Goal: Task Accomplishment & Management: Complete application form

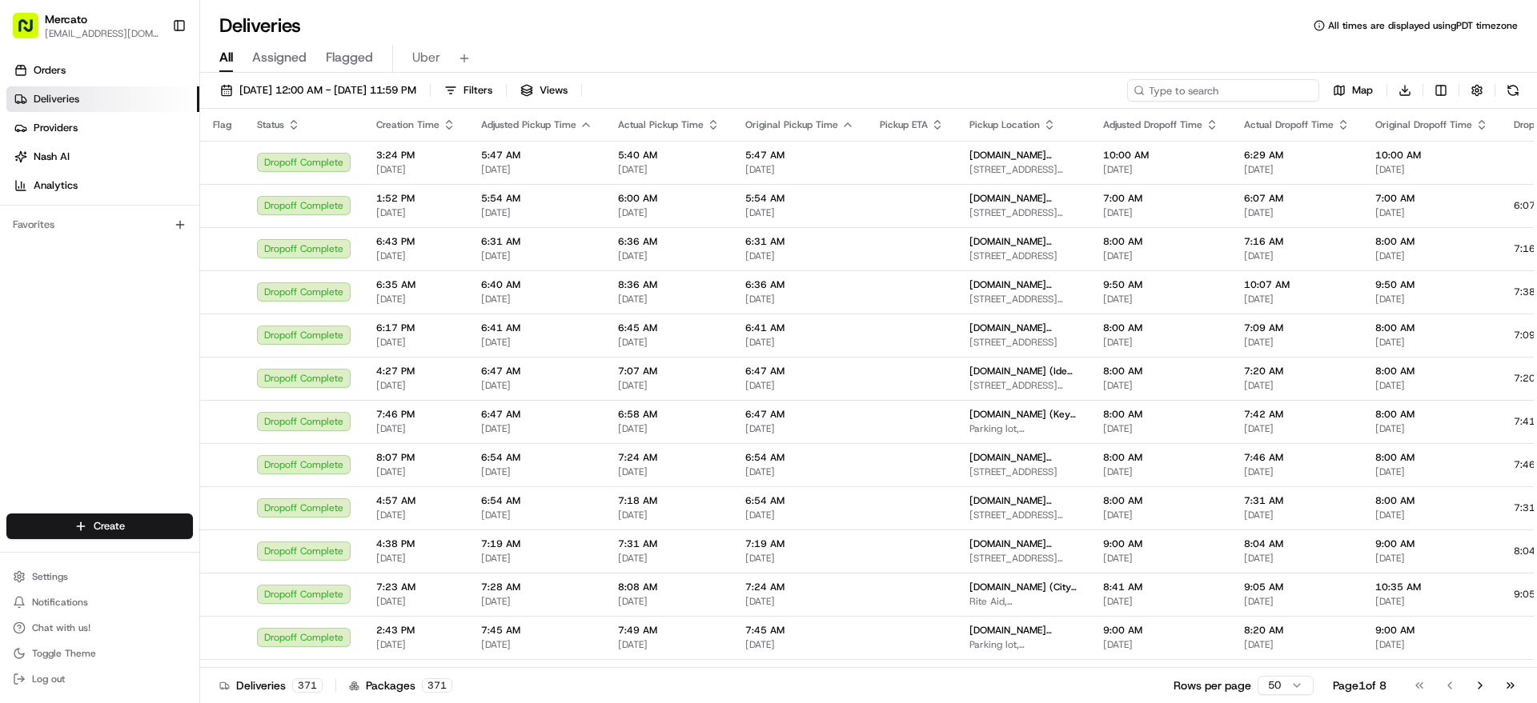
click at [1252, 102] on input at bounding box center [1223, 90] width 192 height 22
paste input "2912330"
type input "2912330"
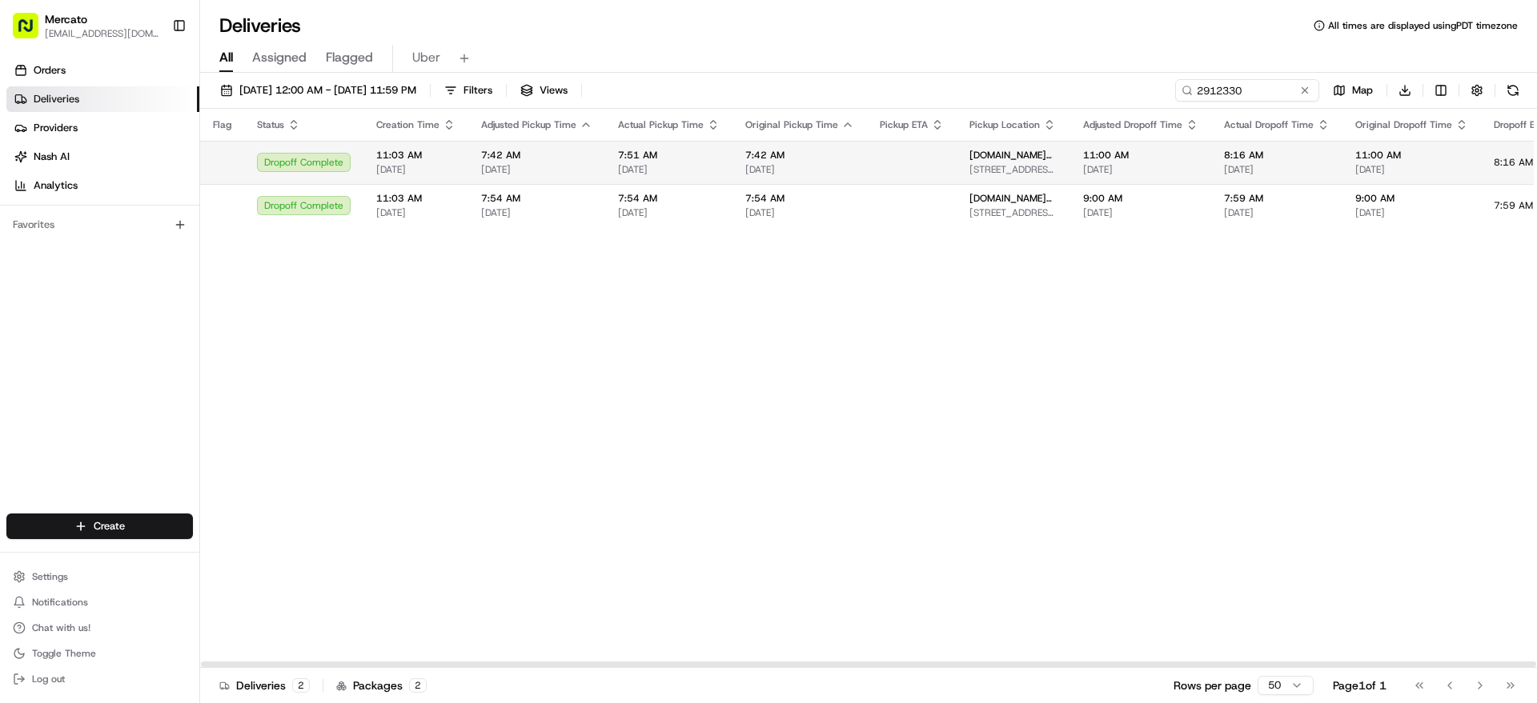
click at [867, 166] on td "7:42 AM 08/15/2025" at bounding box center [799, 162] width 134 height 43
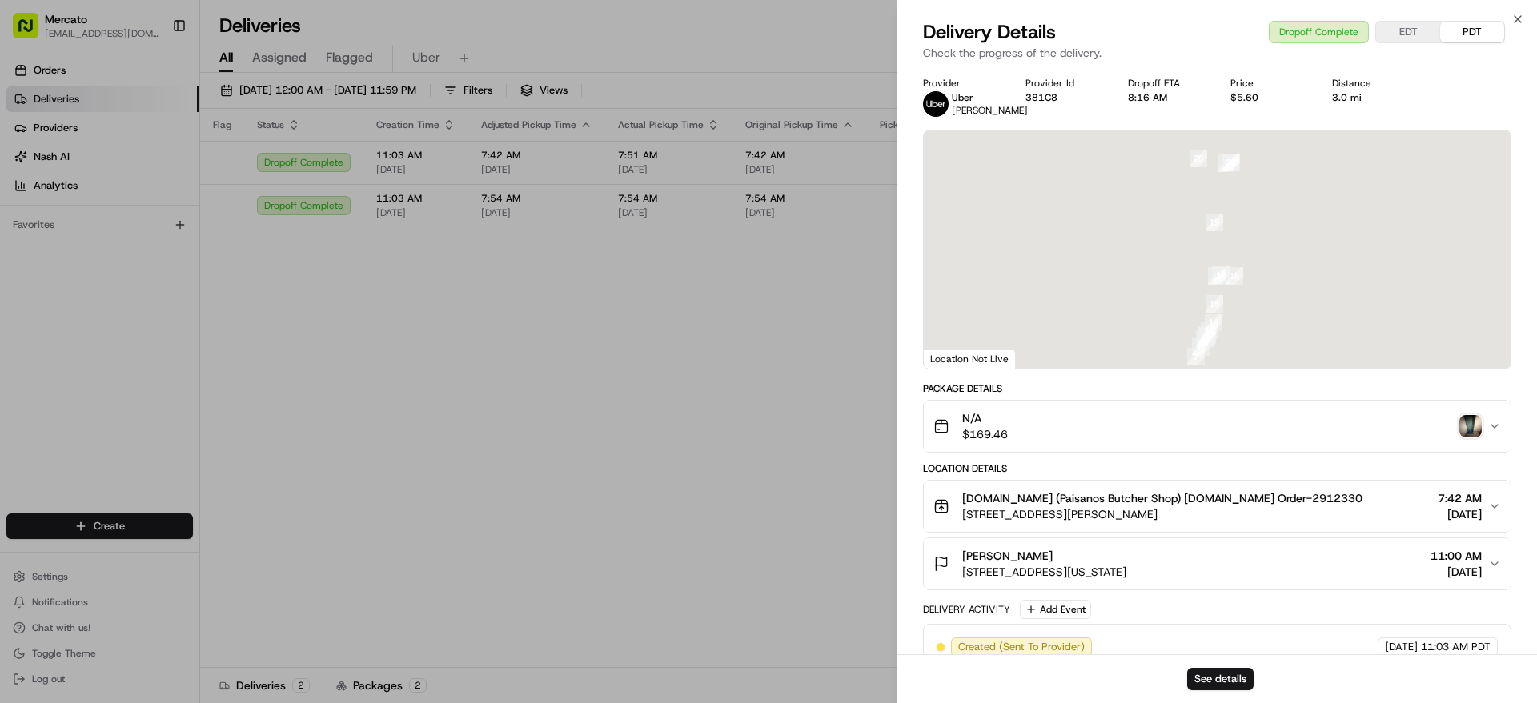
click at [1465, 438] on img "button" at bounding box center [1470, 426] width 22 height 22
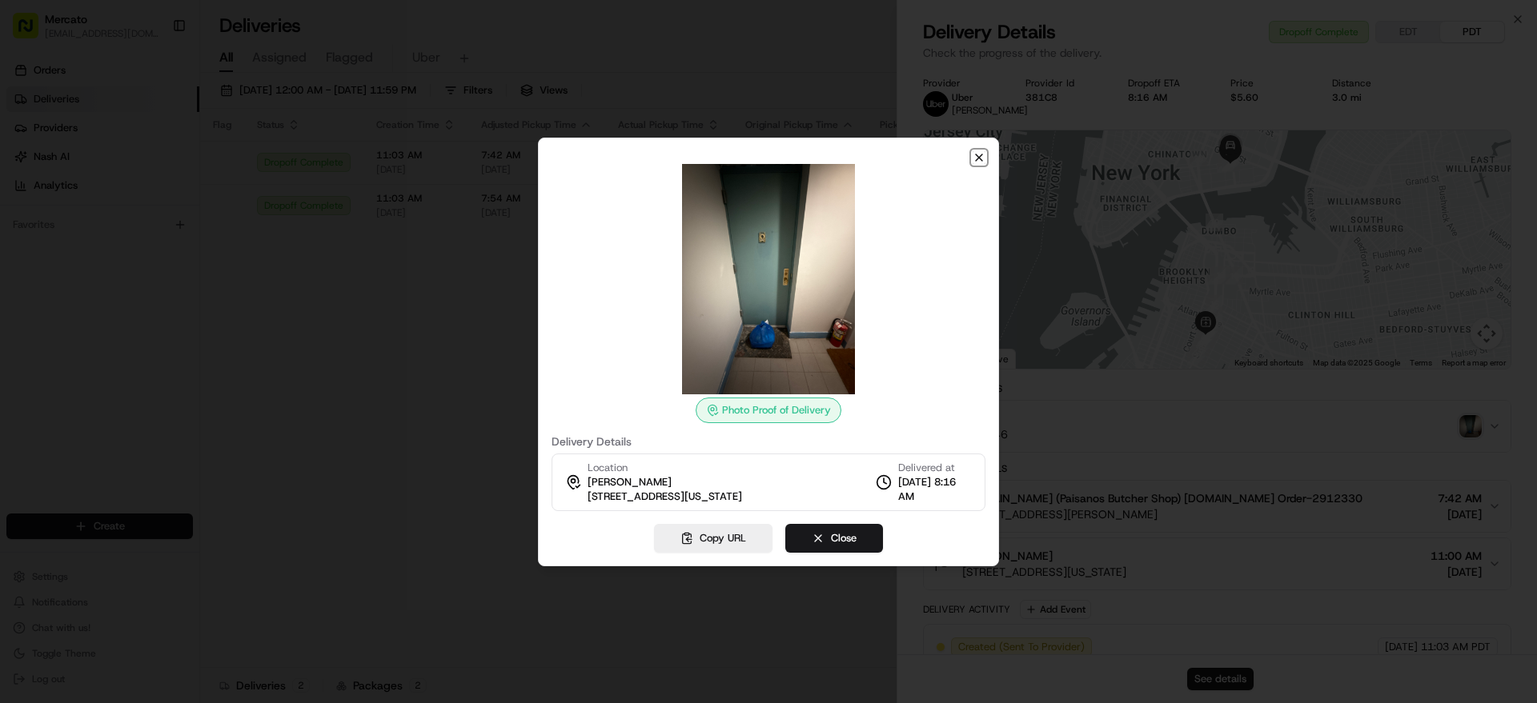
click at [976, 151] on icon "button" at bounding box center [978, 157] width 13 height 13
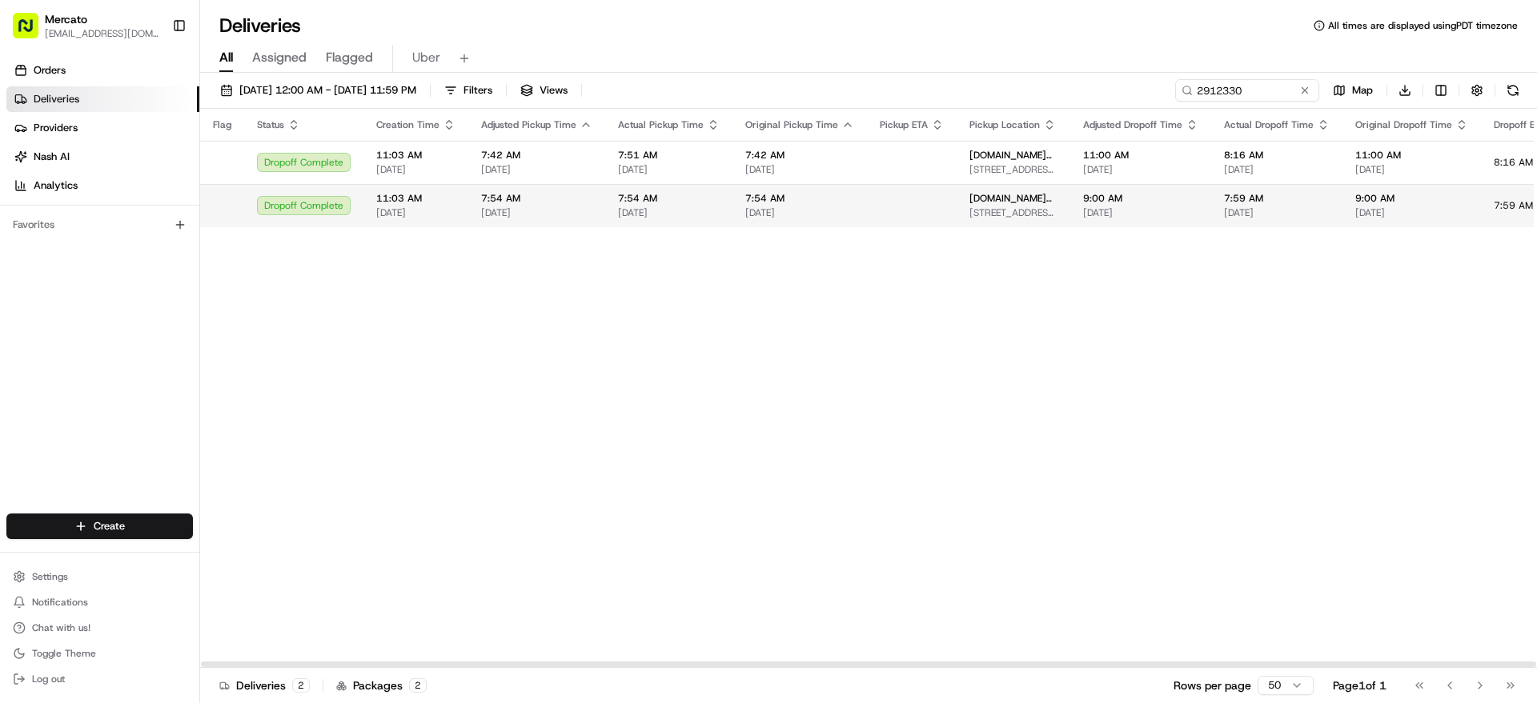
click at [956, 227] on td at bounding box center [912, 205] width 90 height 43
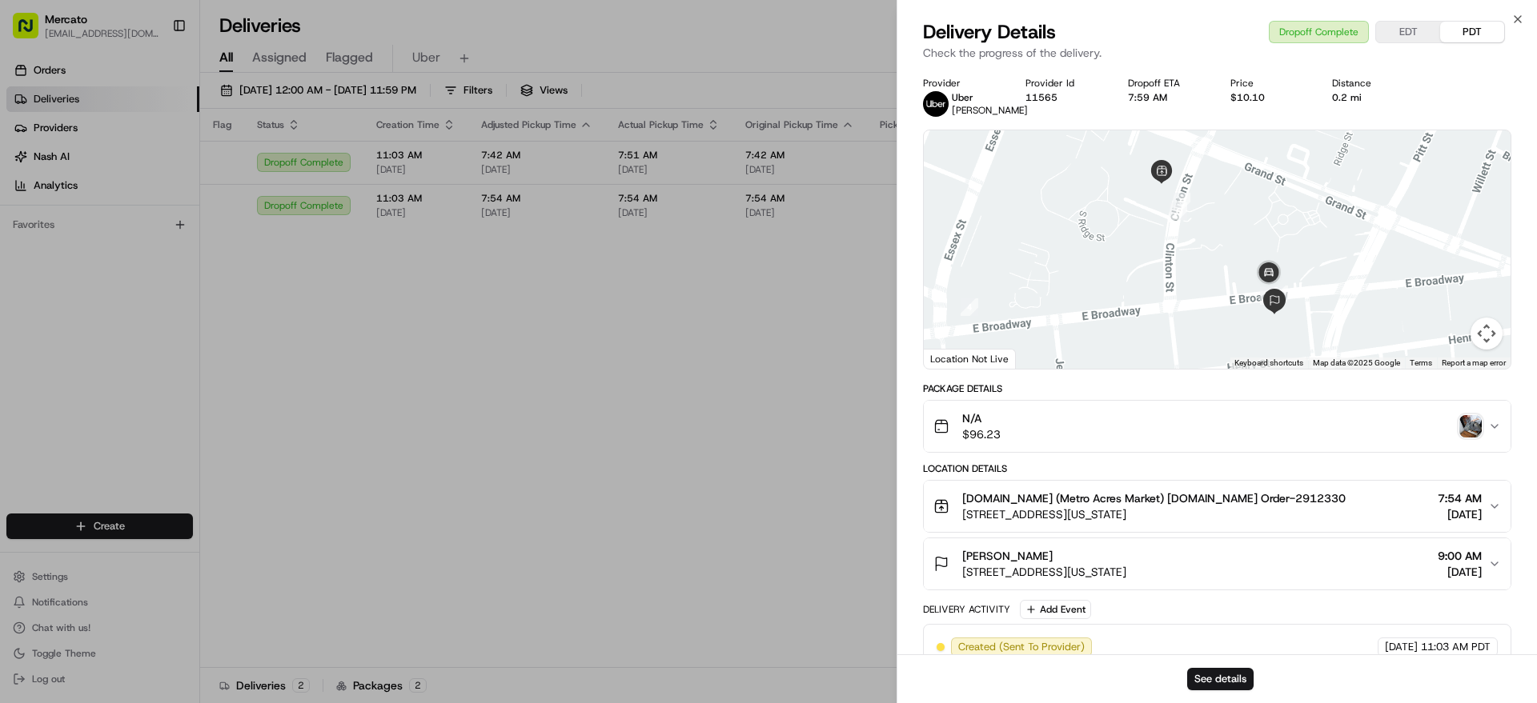
click at [1459, 438] on img "button" at bounding box center [1470, 426] width 22 height 22
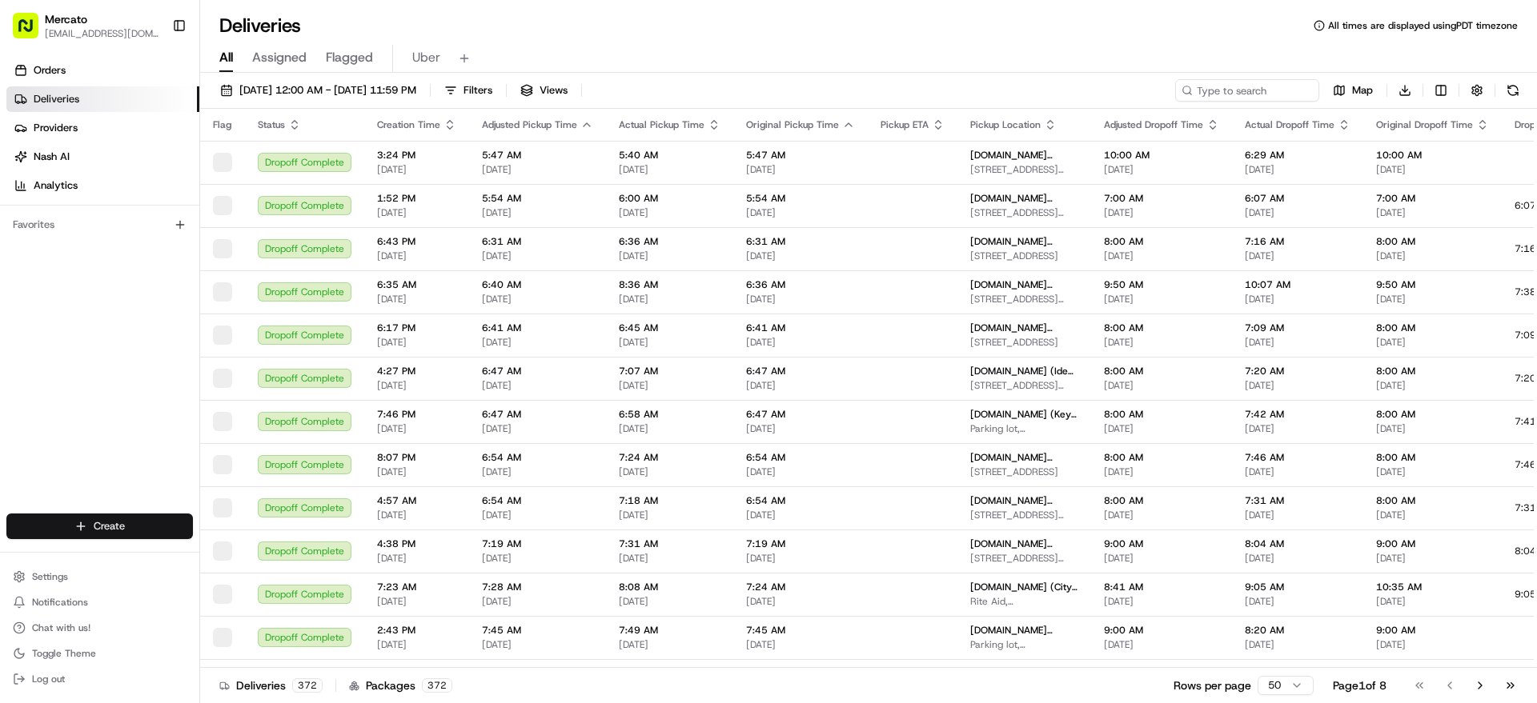
click at [155, 507] on html "Mercato jannia@mercato.com Toggle Sidebar Orders Deliveries Providers Nash AI A…" at bounding box center [768, 351] width 1537 height 703
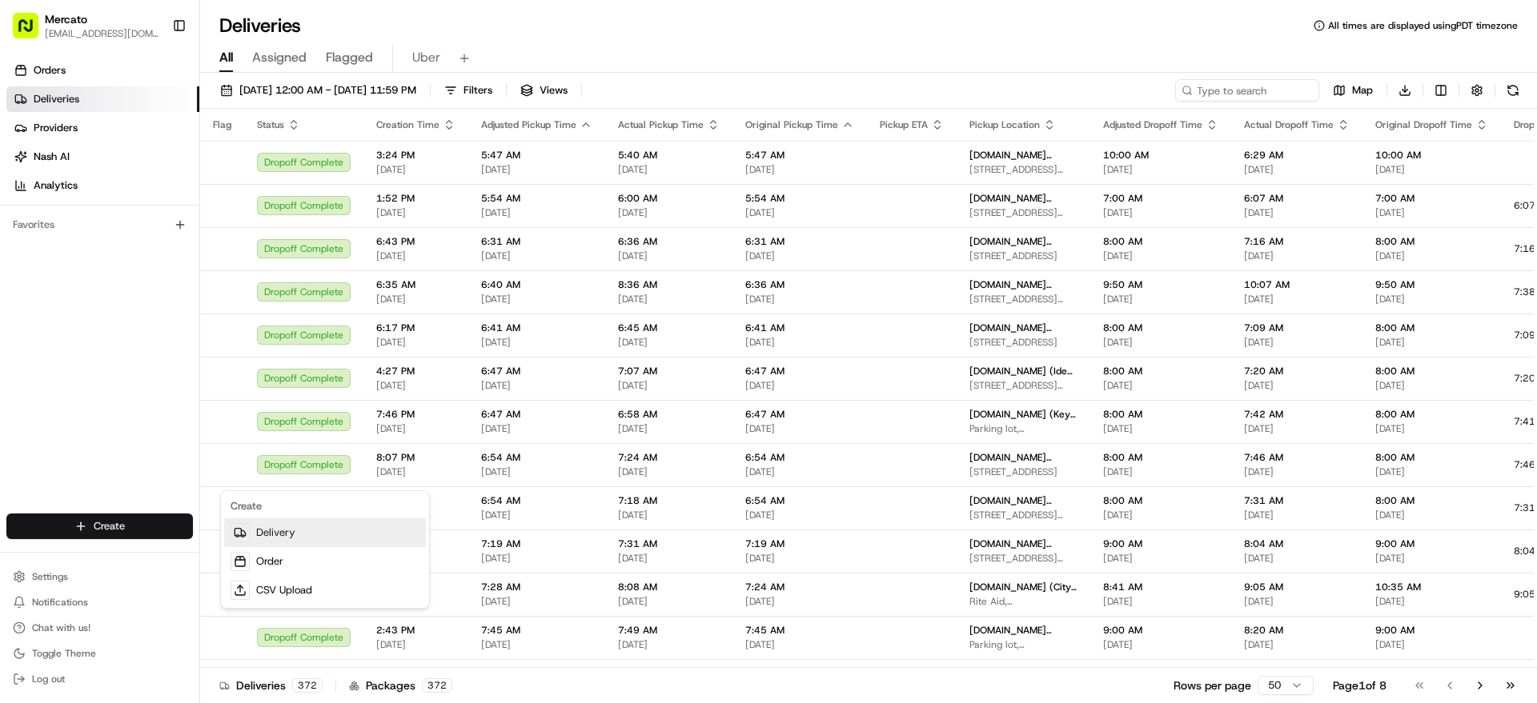
click at [305, 542] on link "Delivery" at bounding box center [325, 533] width 202 height 29
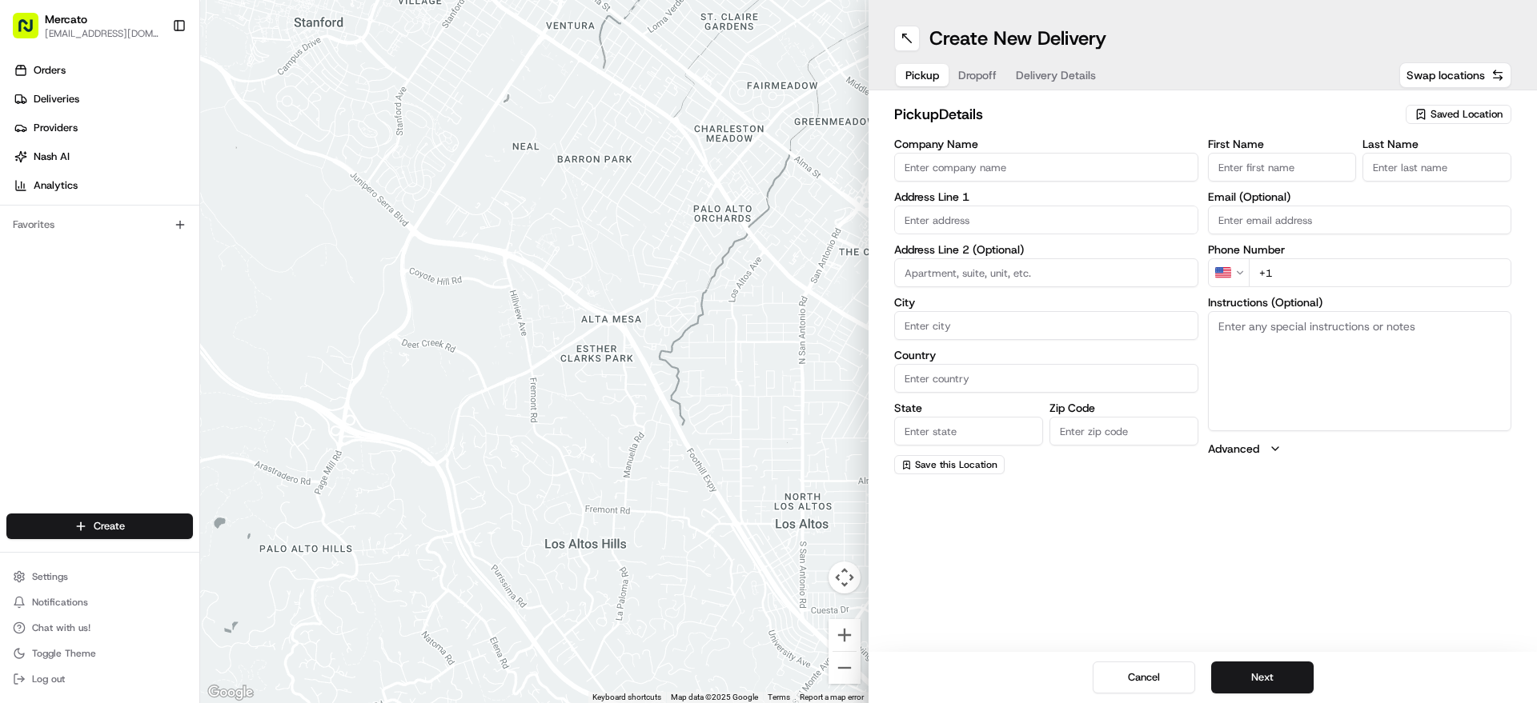
drag, startPoint x: 979, startPoint y: 183, endPoint x: 971, endPoint y: 178, distance: 9.3
click at [979, 182] on input "Company Name" at bounding box center [1046, 167] width 304 height 29
paste input "Mercato.com (Safeway - San Pablo Ave)"
type input "Mercato.com (Safeway - San Pablo Ave)"
click at [1069, 234] on input "text" at bounding box center [1046, 220] width 304 height 29
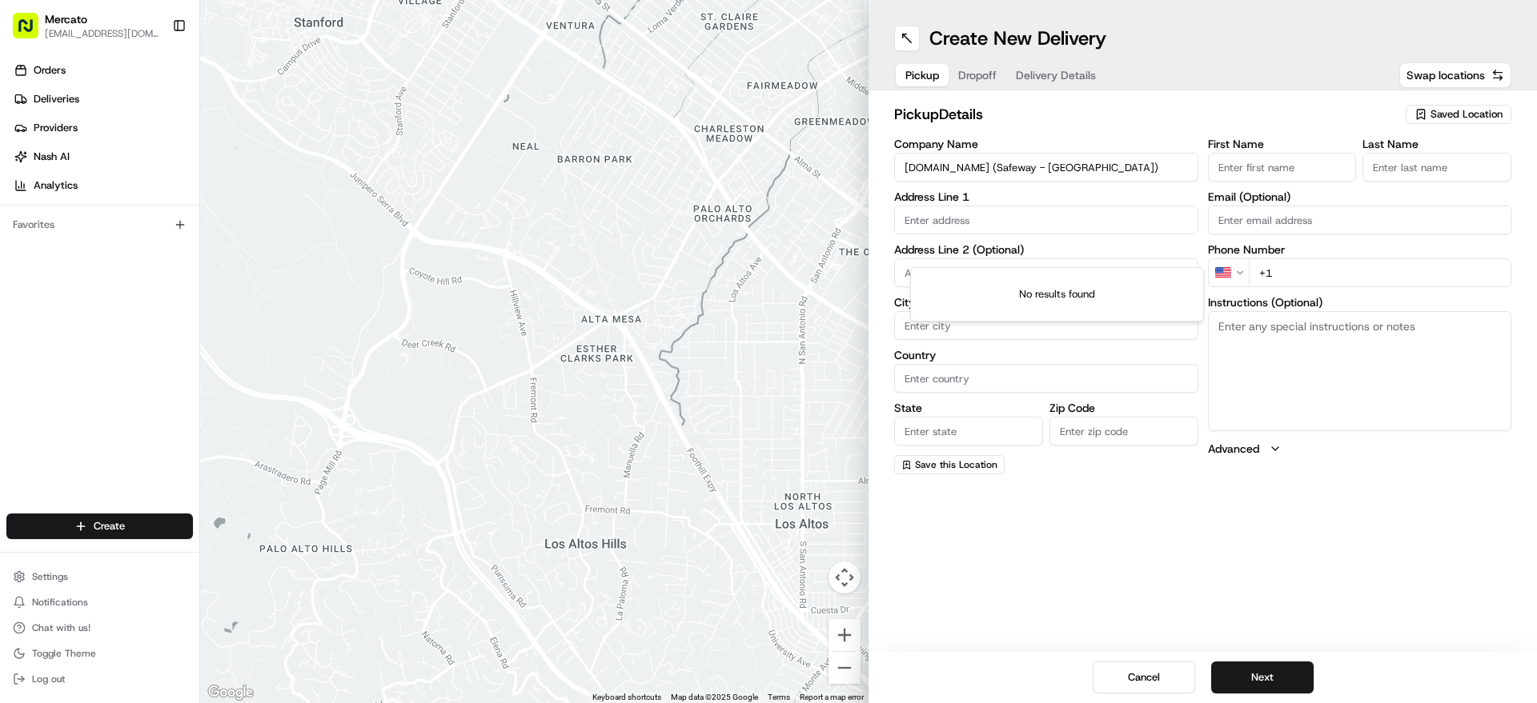
paste input "11450 San Pablo Ave"
paste input "94530"
click at [1033, 281] on div "11450 San Pablo Ave, El Cerrito, CA 94530" at bounding box center [1057, 283] width 286 height 24
type input "11450 San Pablo Ave, El Cerrito, CA 94530, USA"
type input "El Cerrito"
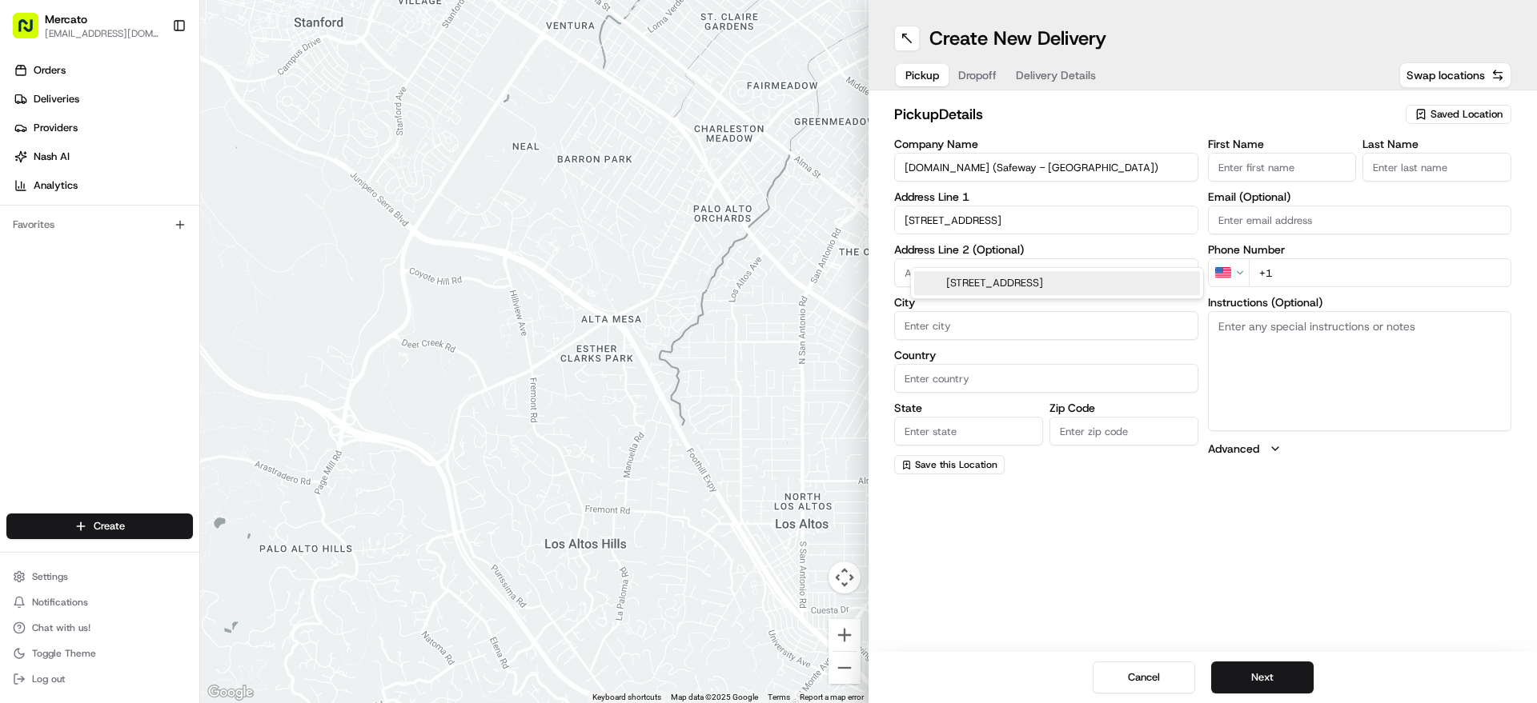
type input "United States"
type input "CA"
type input "94530"
type input "11450 San Pablo Avenue"
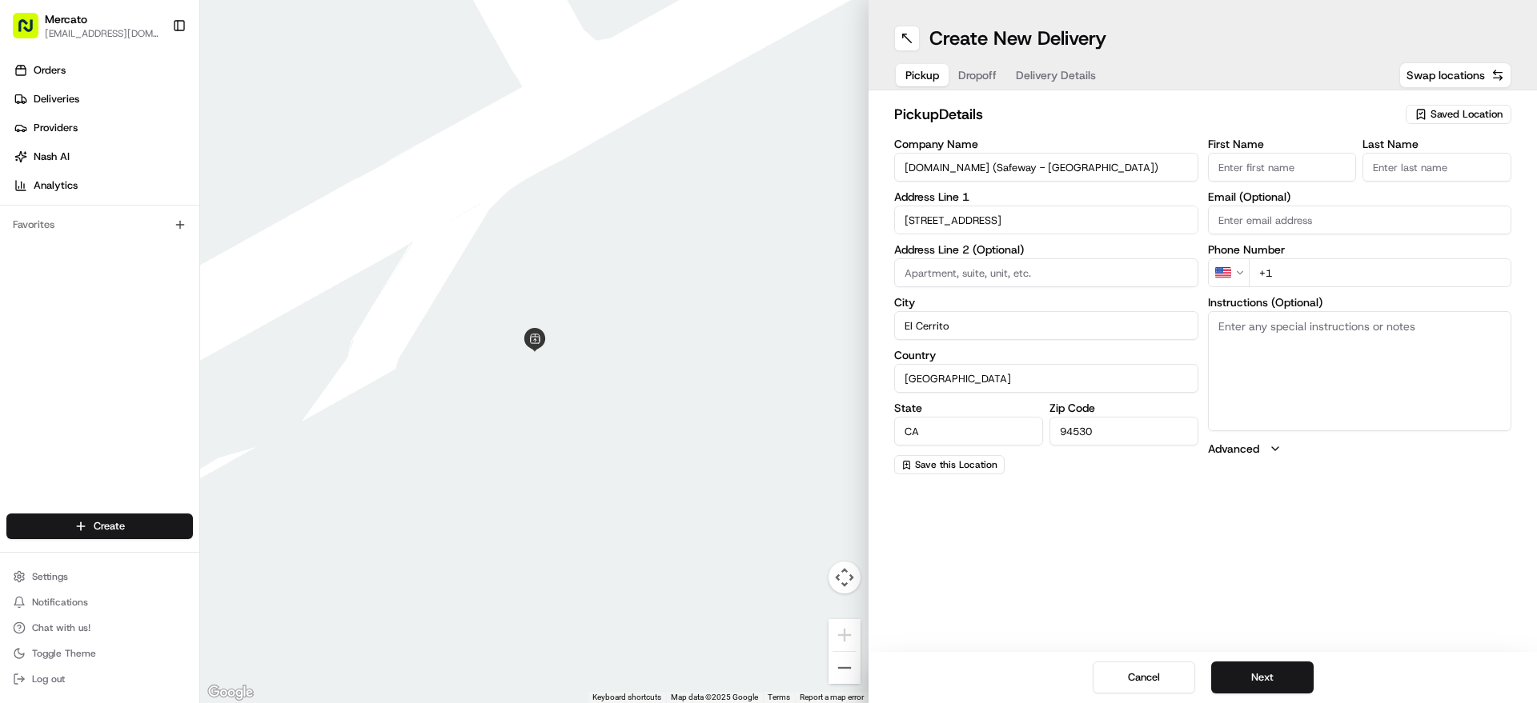
click at [1463, 394] on textarea "Instructions (Optional)" at bounding box center [1360, 371] width 304 height 120
paste textarea "Please go inside Safeway - San Pablo Ave and tell them you're here to pick up M…"
type textarea "Please go inside Safeway - San Pablo Ave and tell them you're here to pick up M…"
click at [1351, 287] on input "+1" at bounding box center [1379, 272] width 263 height 29
paste input "1 855 966 2725"
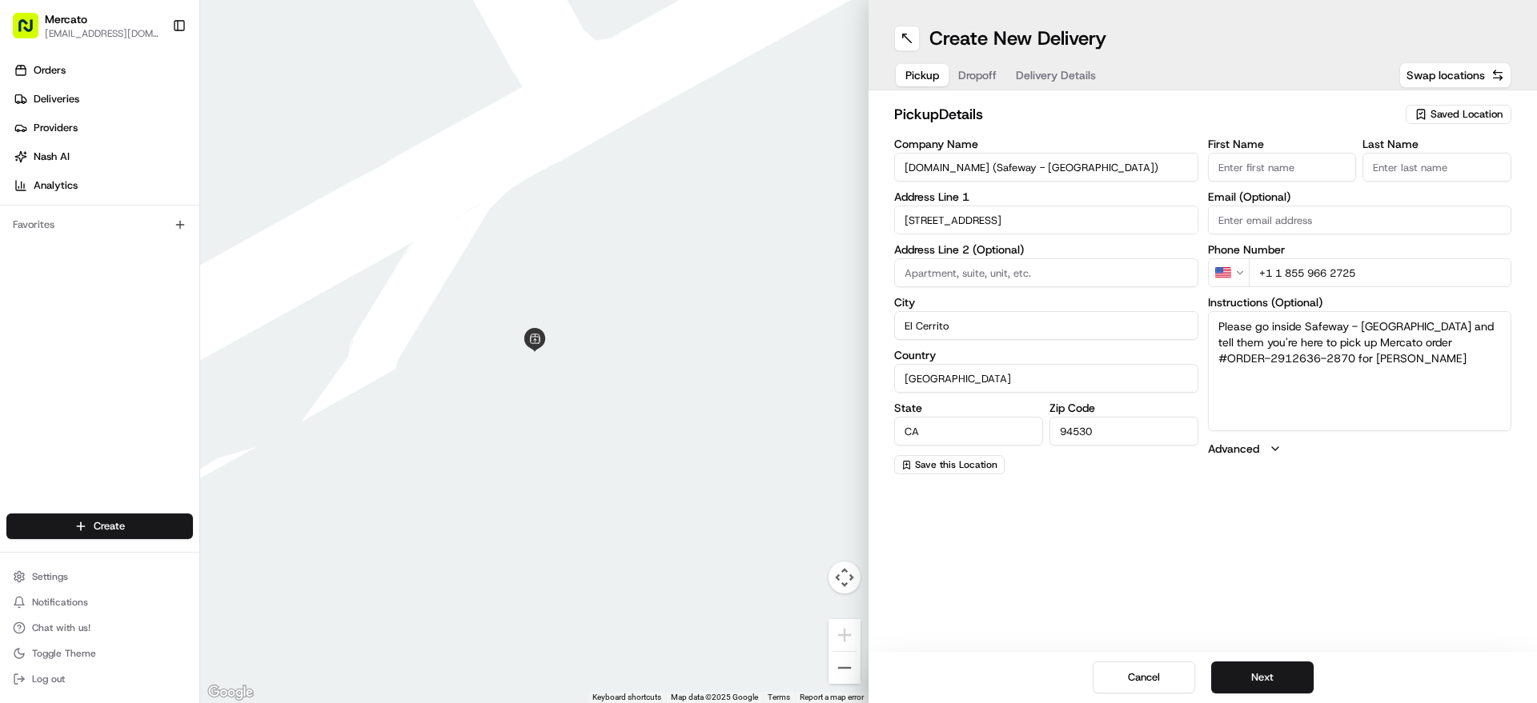
type input "+1 1 855 966 2725"
click at [1249, 652] on div "Cancel Next" at bounding box center [1202, 677] width 668 height 51
click at [1262, 674] on button "Next" at bounding box center [1262, 678] width 102 height 32
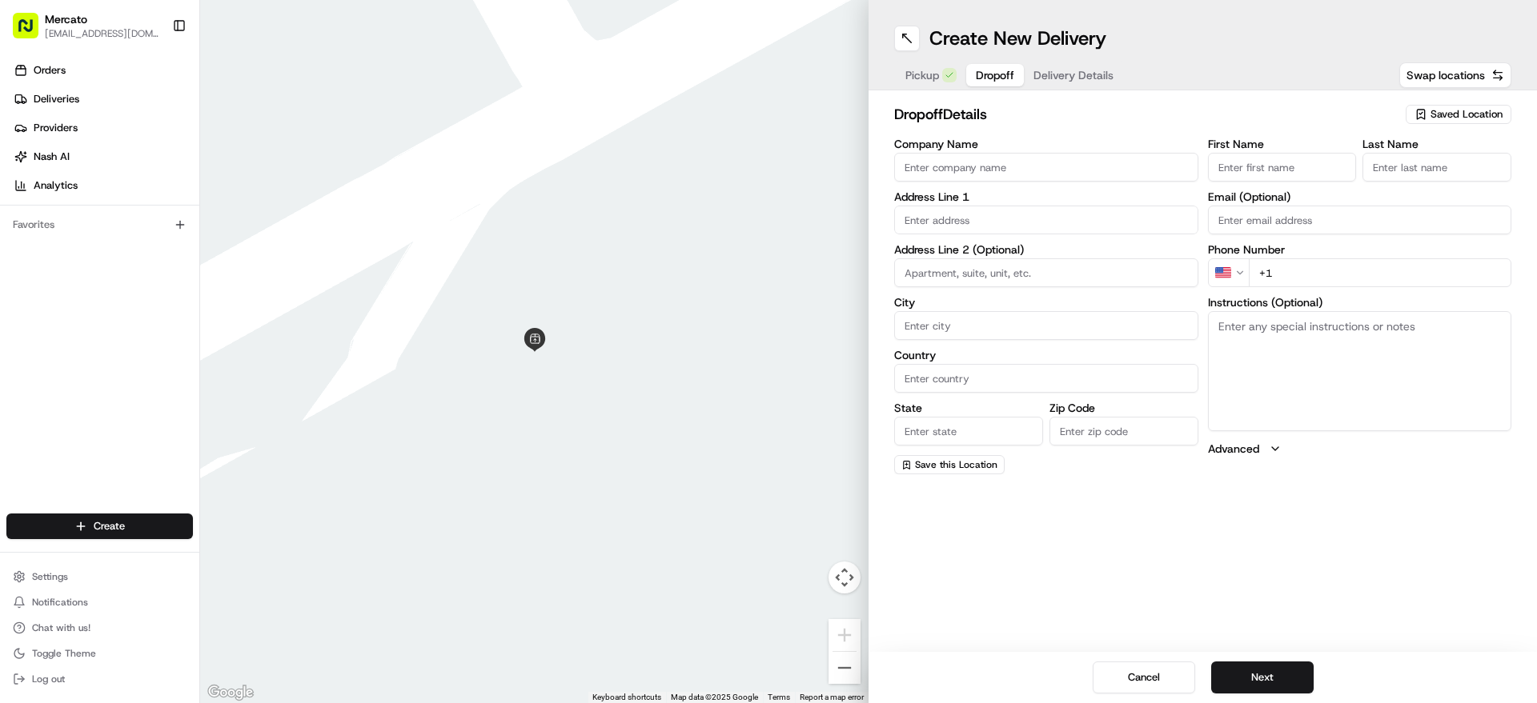
click at [965, 202] on label "Address Line 1" at bounding box center [1046, 196] width 304 height 11
click at [955, 234] on input "text" at bounding box center [1046, 220] width 304 height 29
paste input "1218 Potrero Avenue"
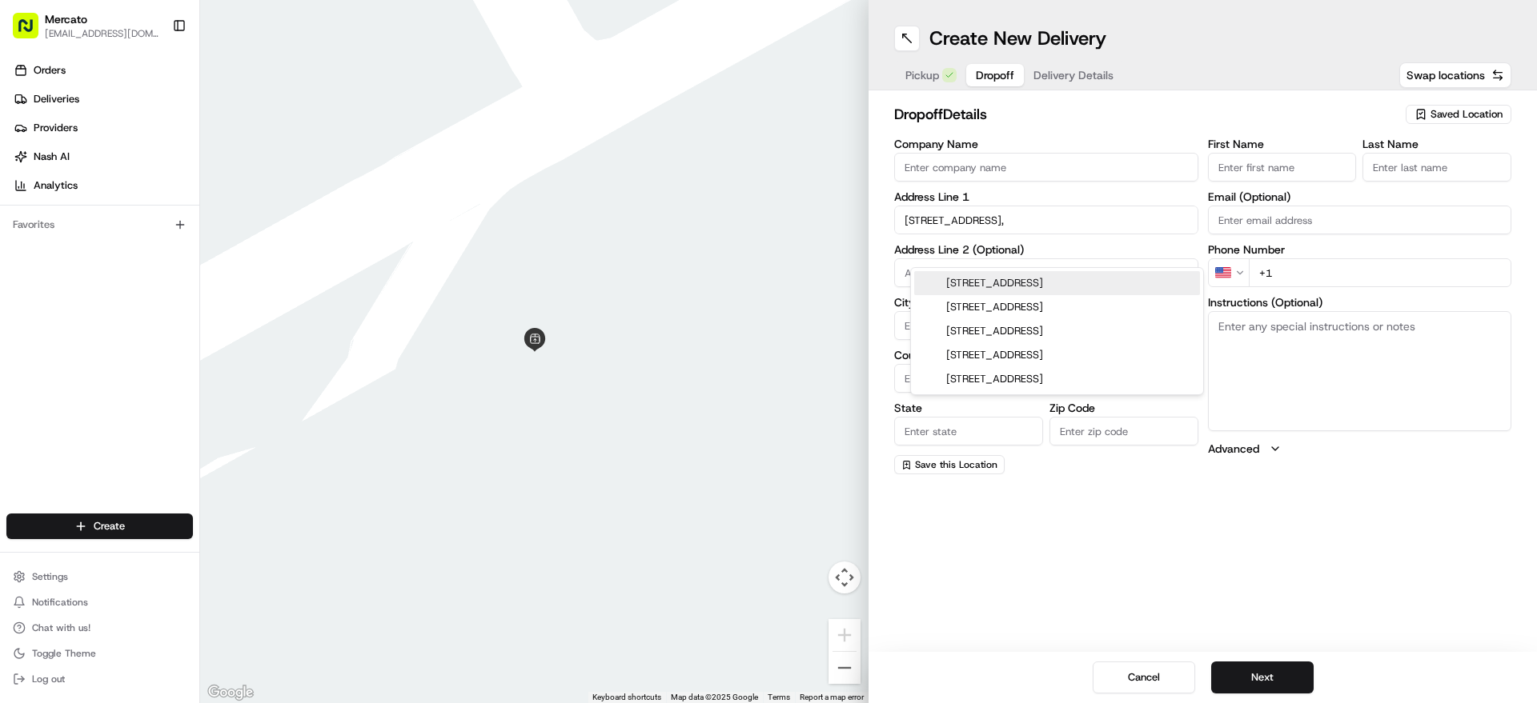
paste input "94804"
click at [1041, 280] on div "1218 Potrero Avenue, Richmond, CA 94804" at bounding box center [1057, 283] width 286 height 24
type input "[STREET_ADDRESS]"
type input "Richmond"
type input "United States"
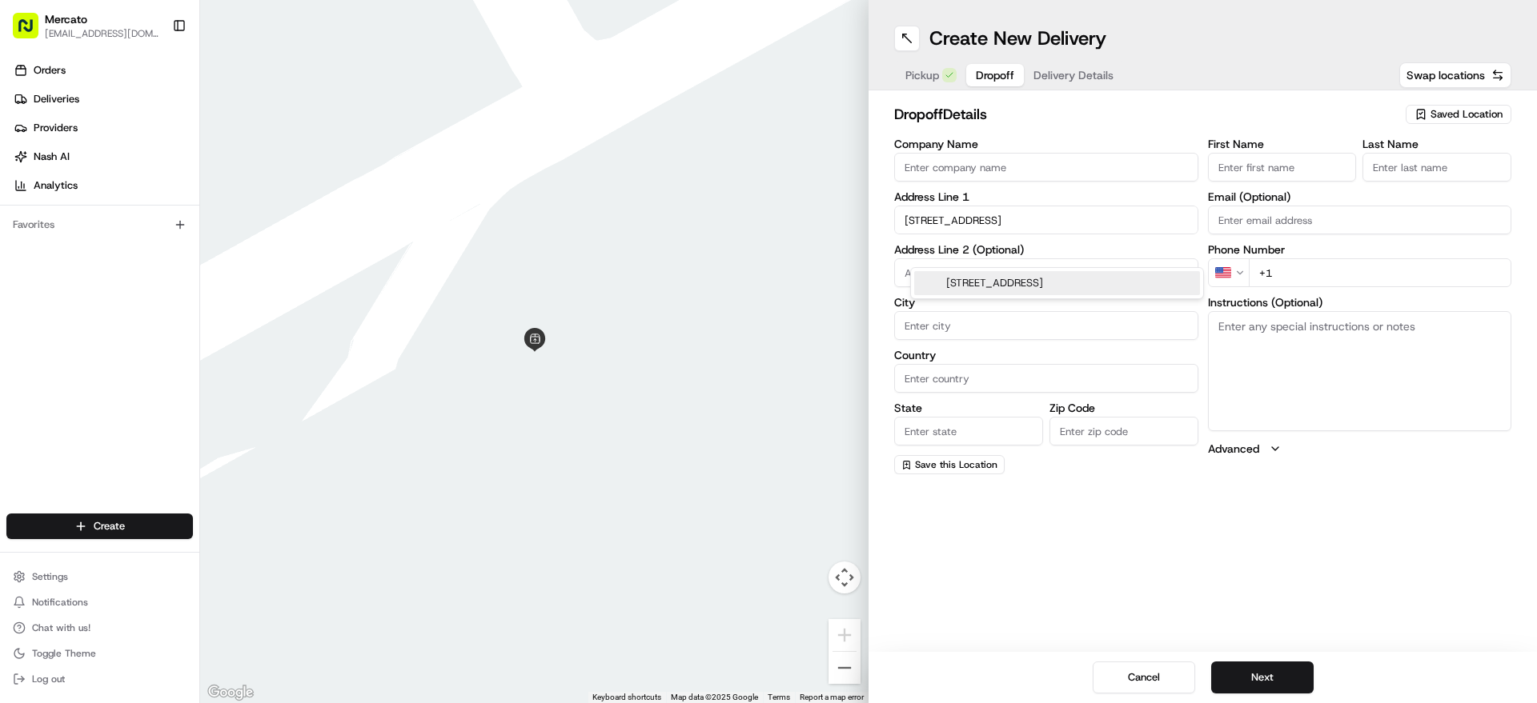
type input "CA"
type input "94804"
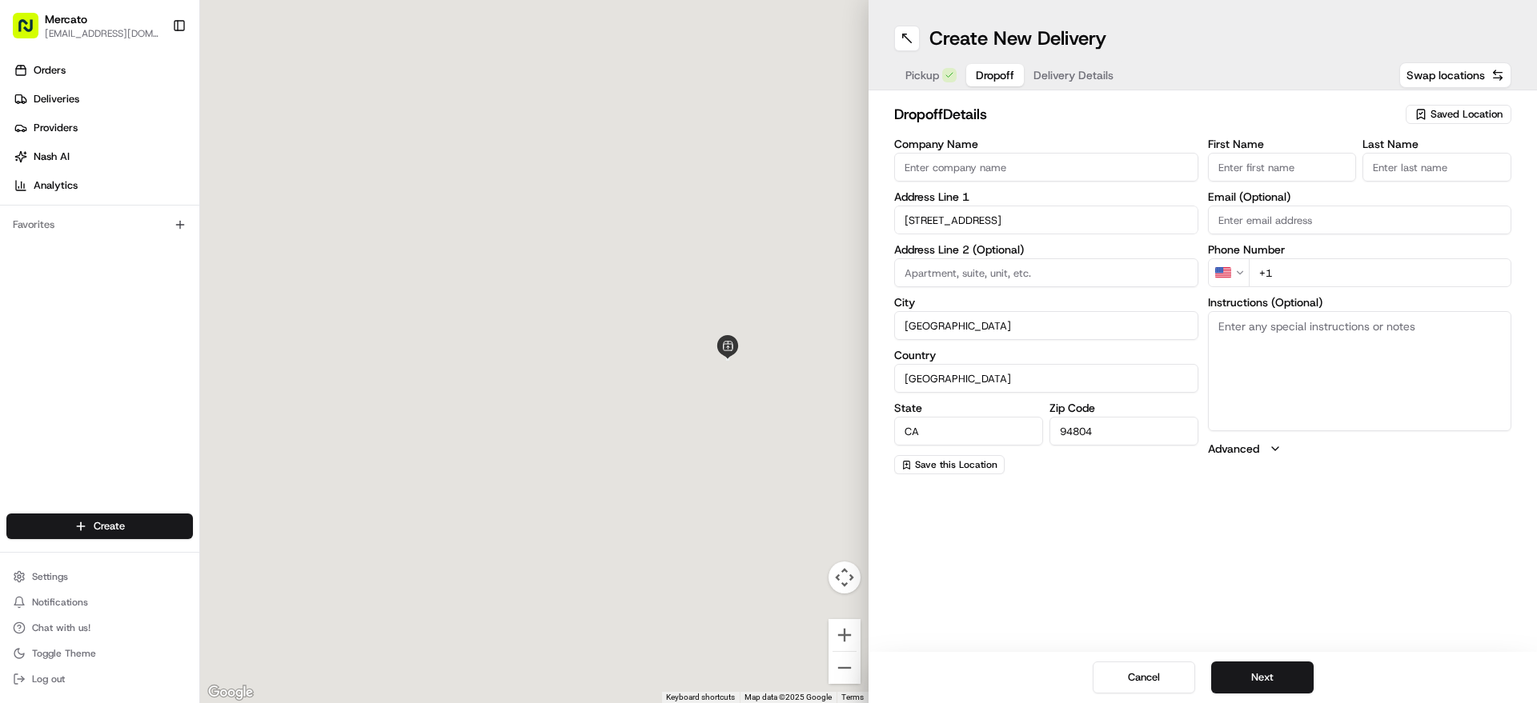
type input "1218 Potrero Avenue"
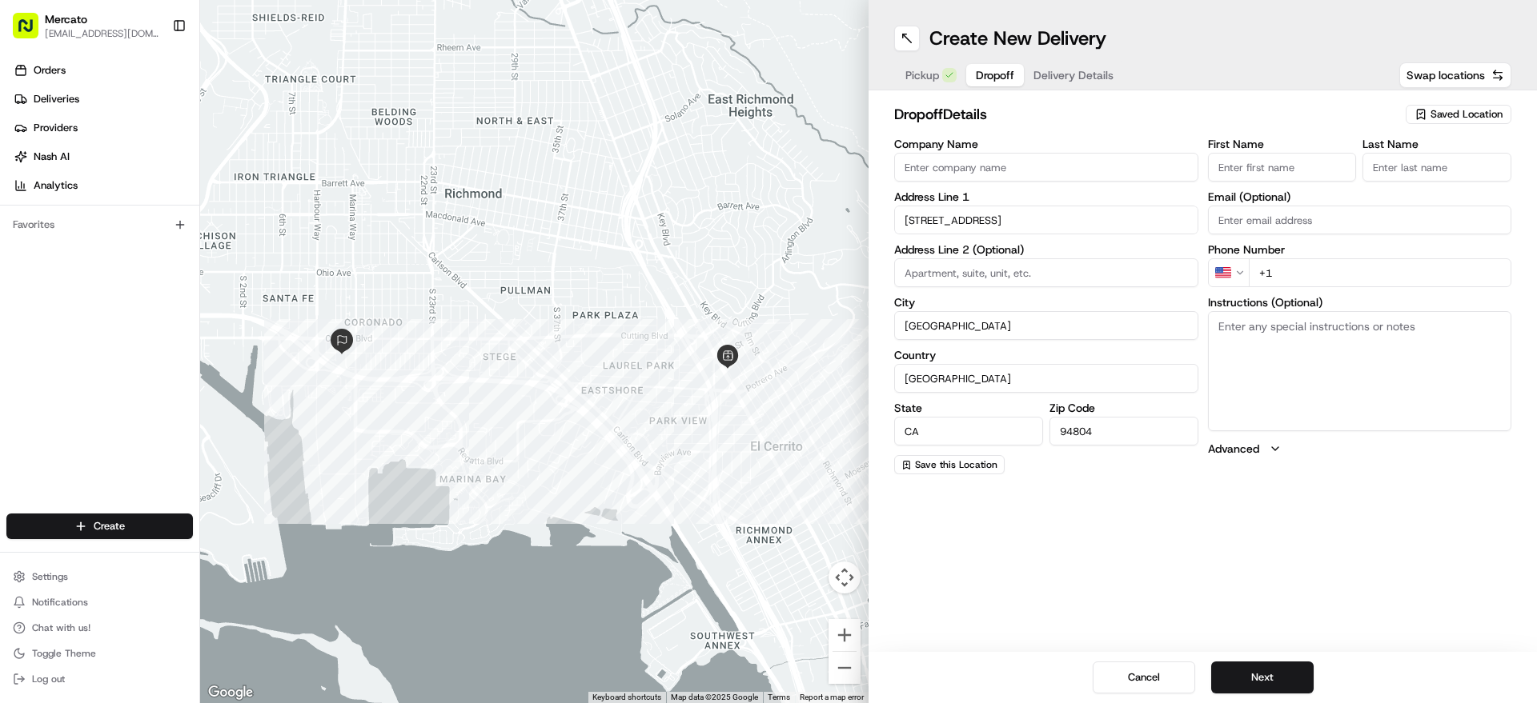
drag, startPoint x: 1284, startPoint y: 180, endPoint x: 1212, endPoint y: 165, distance: 73.6
click at [1284, 180] on input "First Name" at bounding box center [1282, 167] width 149 height 29
paste input "Desiree"
type input "Desiree"
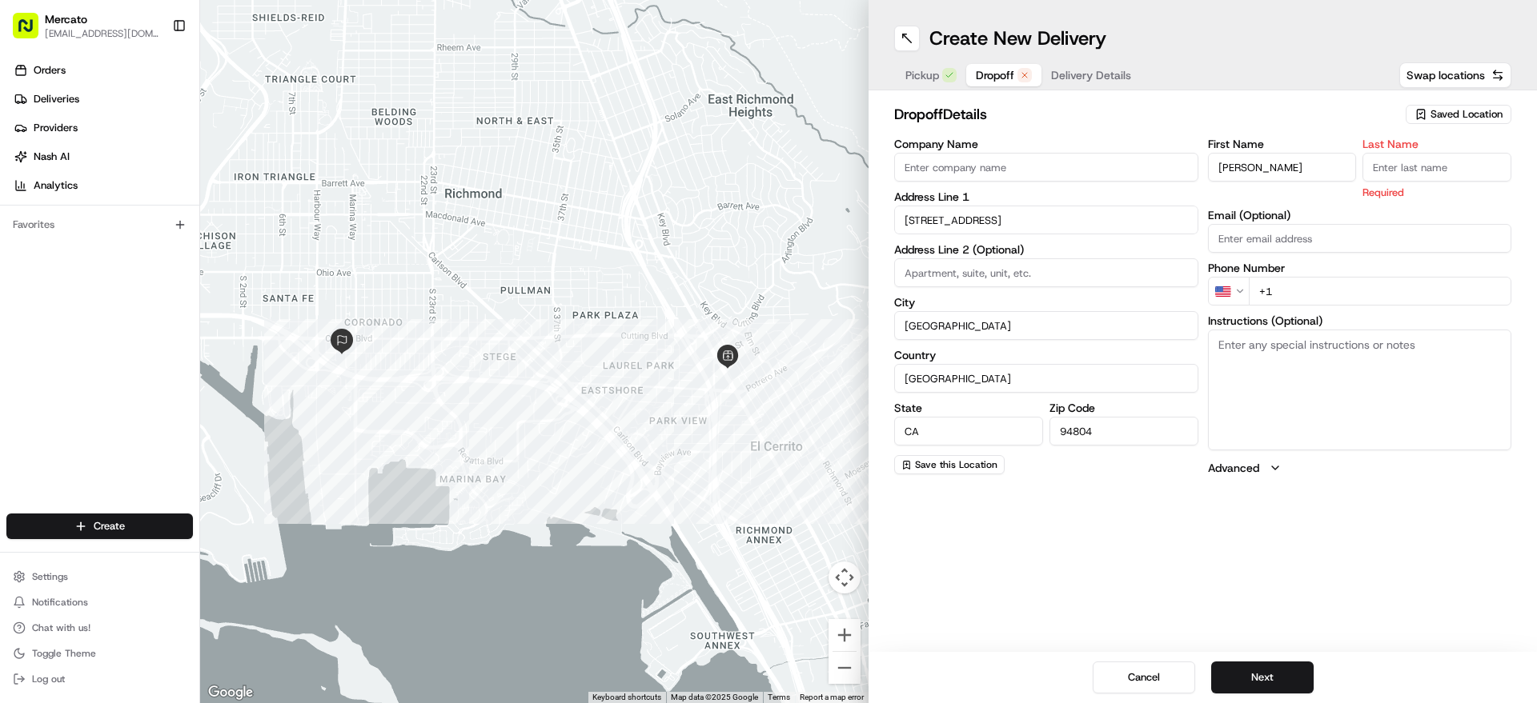
click at [1455, 200] on p "Required" at bounding box center [1436, 192] width 149 height 15
click at [1451, 182] on input "Last Name" at bounding box center [1436, 167] width 149 height 29
paste input "Dach"
type input "Dach"
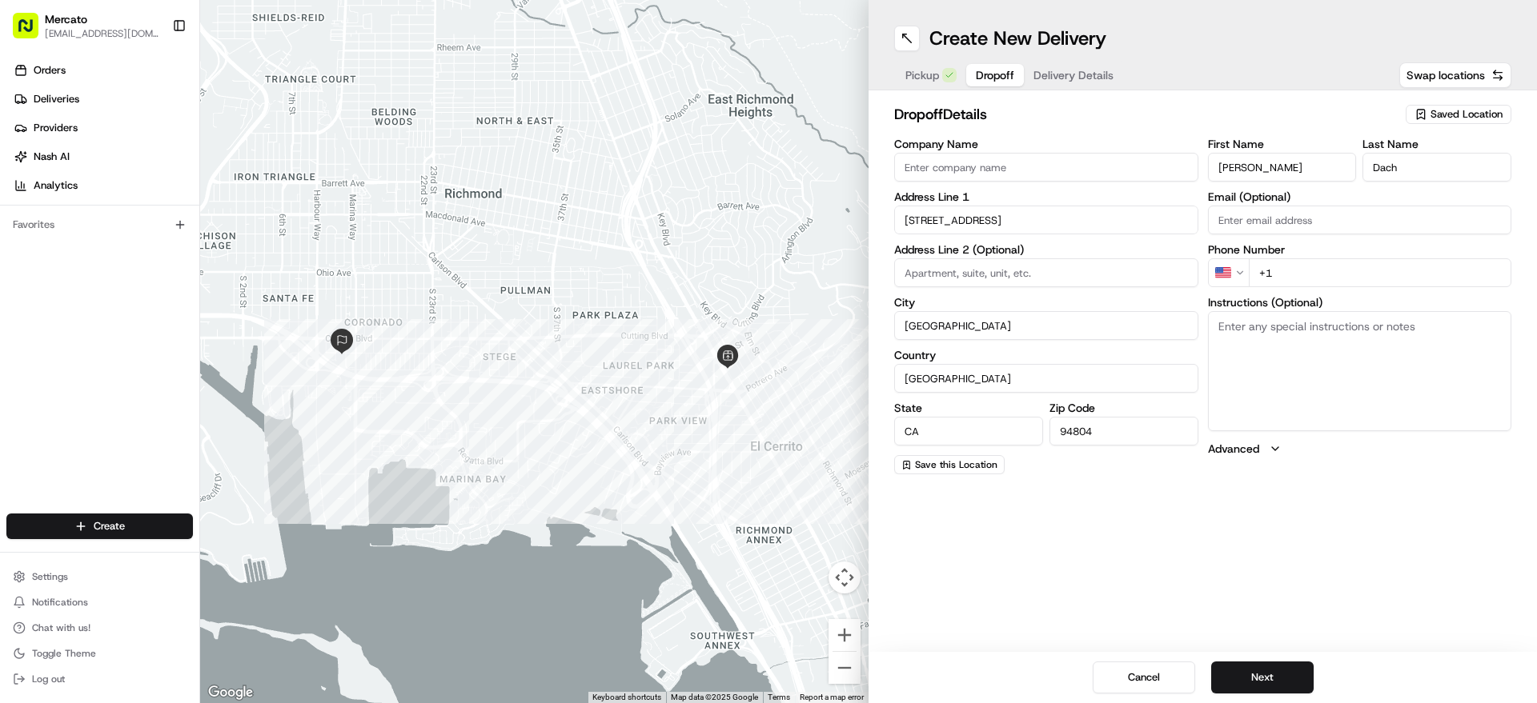
paste input "1 510 274 8406"
click at [1337, 287] on input "+1" at bounding box center [1379, 272] width 263 height 29
type input "+1 1 510 274 8406"
click at [1413, 431] on textarea "Instructions (Optional)" at bounding box center [1360, 371] width 304 height 120
paste textarea "Mention you are here with Mercato. Please call/text Desiree at (510) 274-8406 u…"
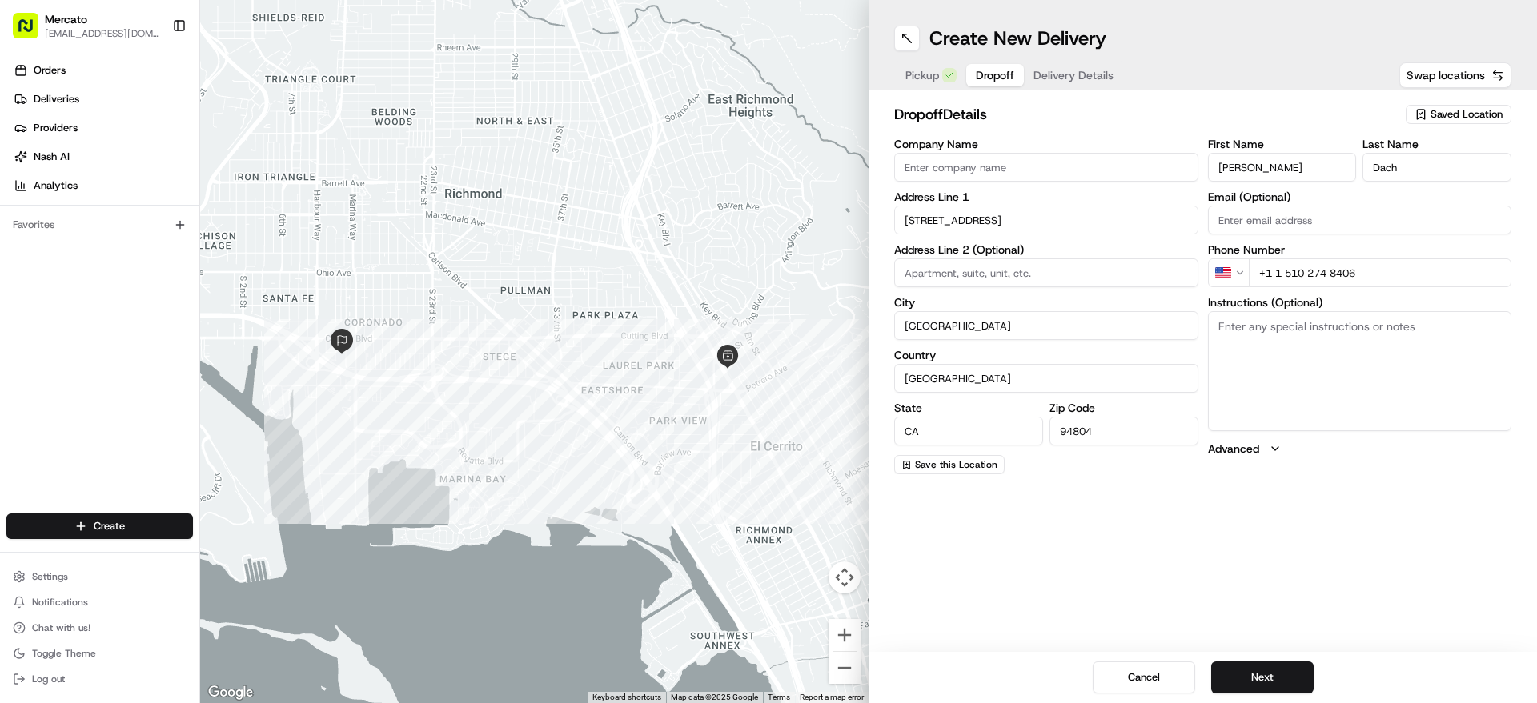
type textarea "Mention you are here with Mercato. Please call/text Desiree at (510) 274-8406 u…"
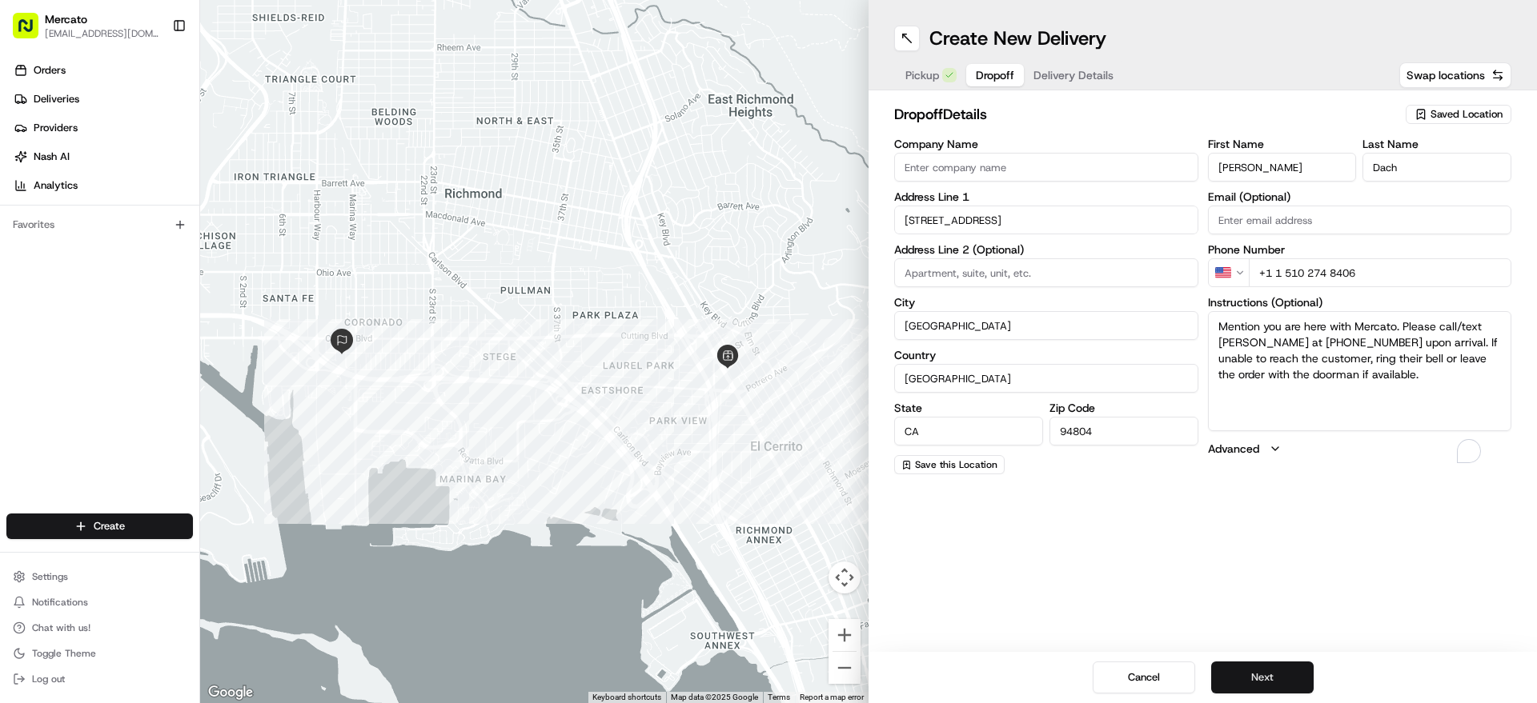
click at [1291, 688] on button "Next" at bounding box center [1262, 678] width 102 height 32
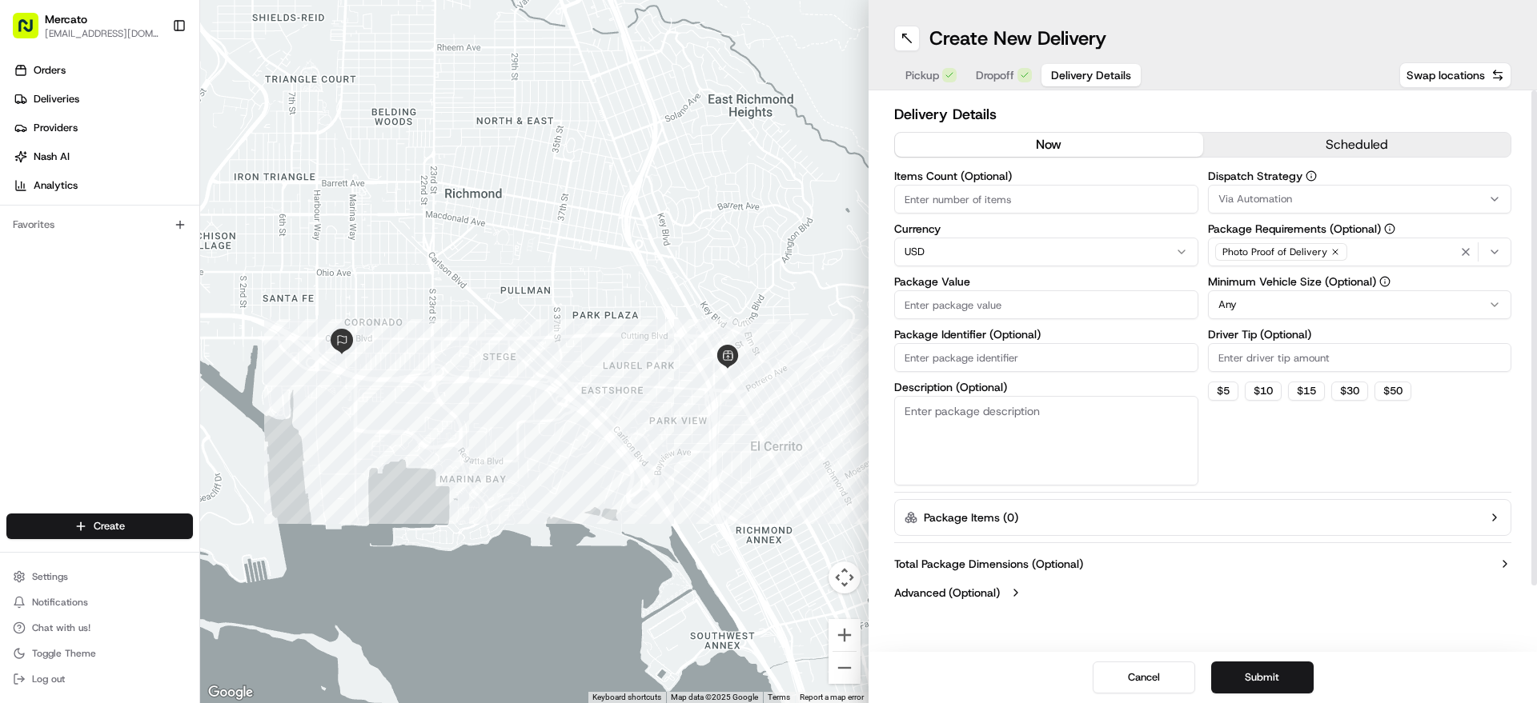
paste input "Order #2912636"
click at [1010, 372] on input "Order #2912636" at bounding box center [1046, 357] width 304 height 29
type input "Order #2912636"
click at [1036, 319] on input "Package Value" at bounding box center [1046, 305] width 304 height 29
paste input "158.87"
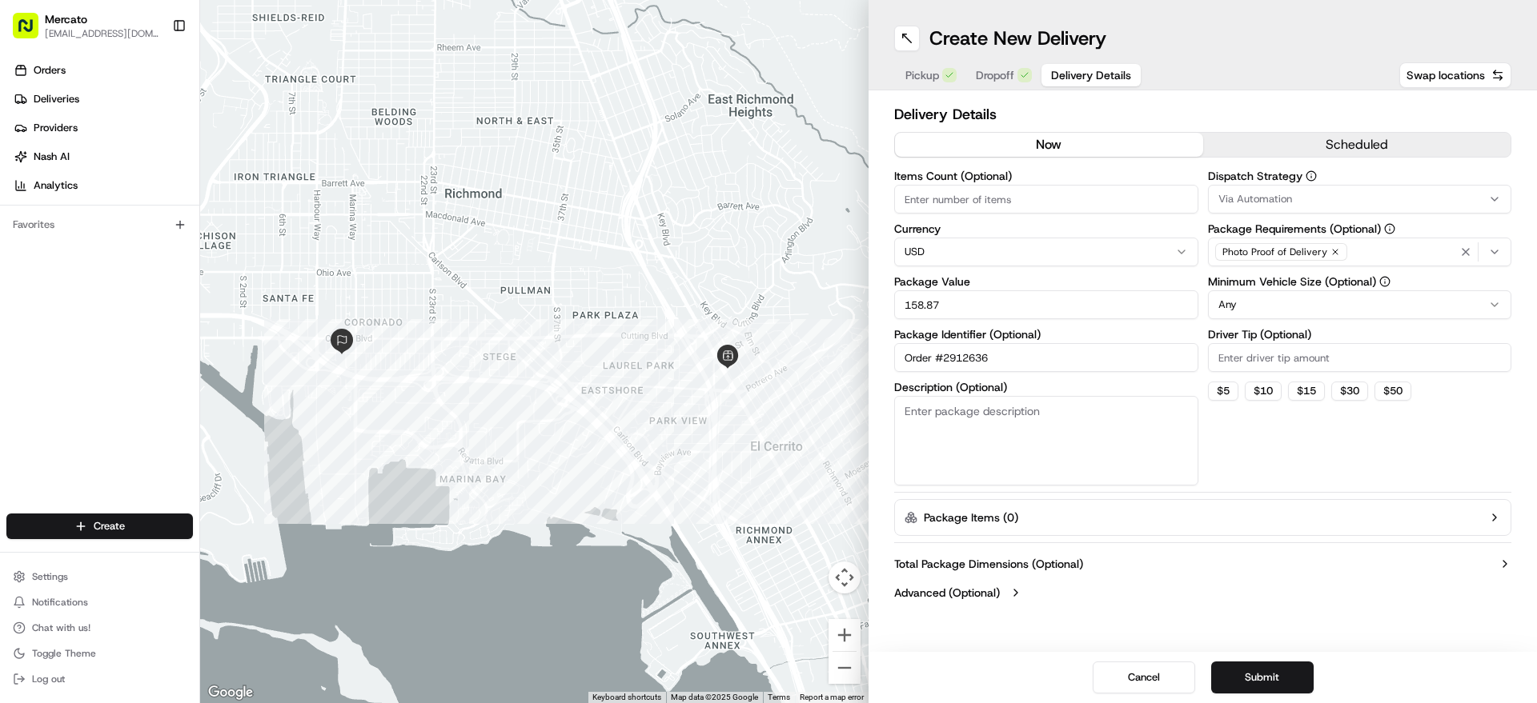
type input "158.87"
click at [1322, 372] on input "Driver Tip (Optional)" at bounding box center [1360, 357] width 304 height 29
click at [1238, 401] on button "$ 5" at bounding box center [1223, 391] width 30 height 19
type input "5"
click at [1272, 479] on div "Dispatch Strategy Via Automation Package Requirements (Optional) Photo Proof of…" at bounding box center [1360, 327] width 304 height 315
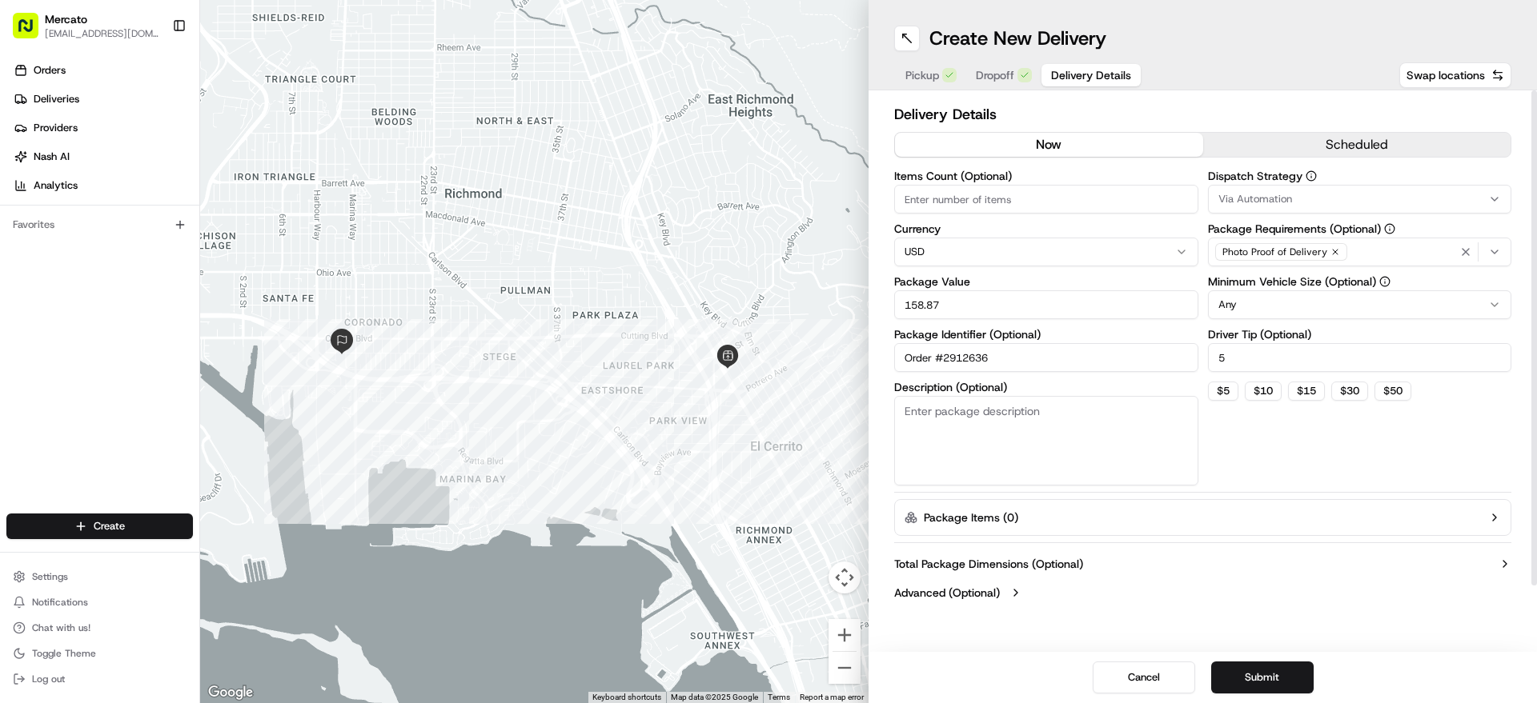
click at [1276, 486] on div "Dispatch Strategy Via Automation Package Requirements (Optional) Photo Proof of…" at bounding box center [1360, 327] width 304 height 315
click at [1269, 664] on button "Submit" at bounding box center [1262, 678] width 102 height 32
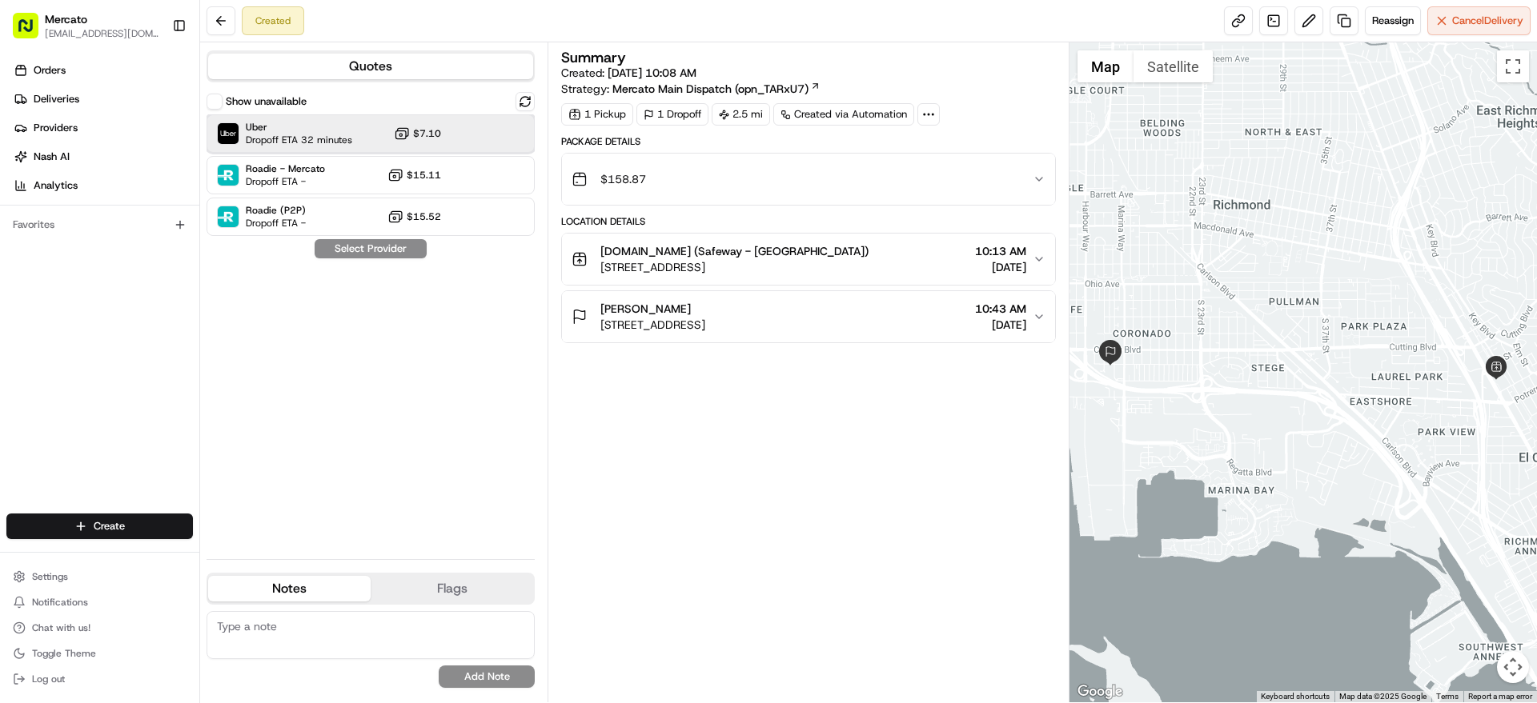
click at [481, 150] on div "Uber Dropoff ETA 32 minutes $7.10" at bounding box center [370, 133] width 328 height 38
click at [427, 258] on button "Assign Provider" at bounding box center [371, 248] width 114 height 19
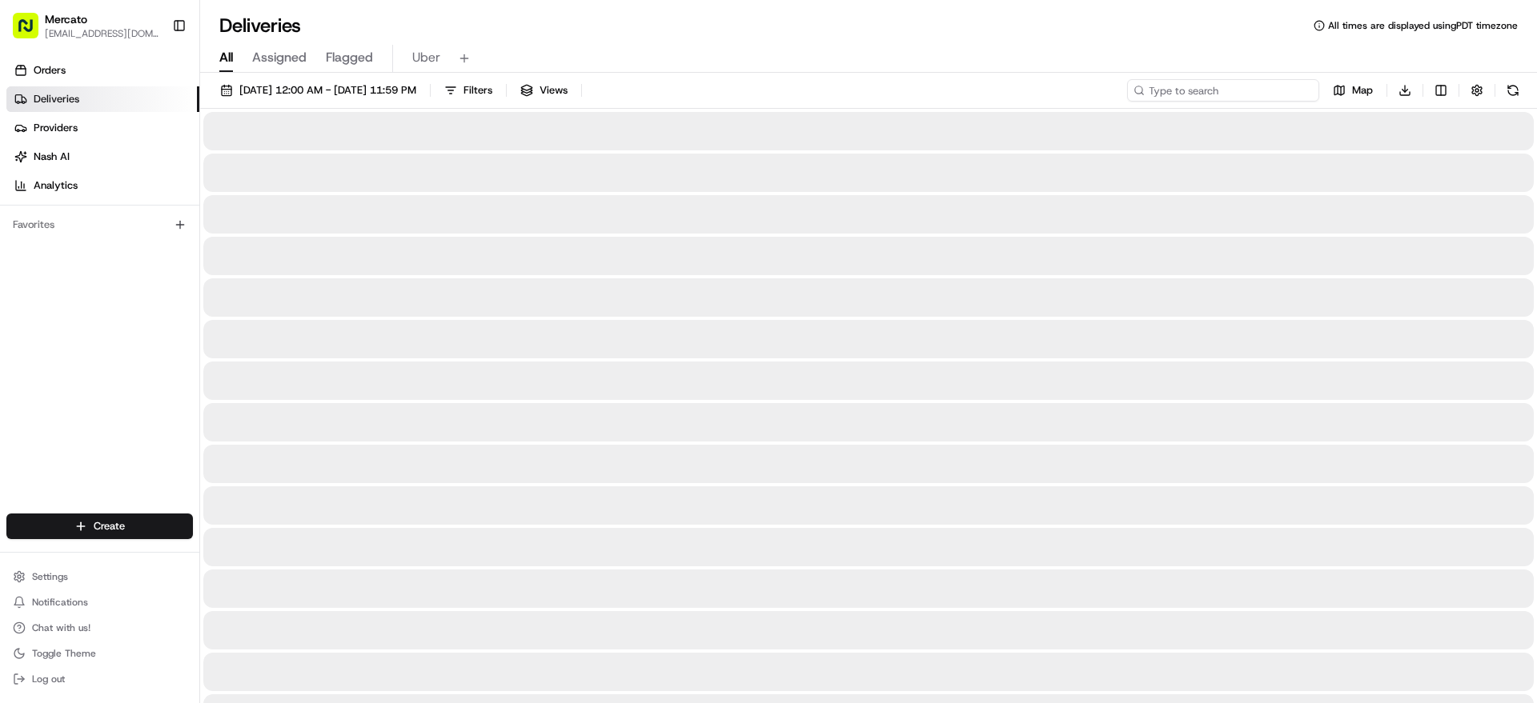
click at [1253, 102] on input at bounding box center [1223, 90] width 192 height 22
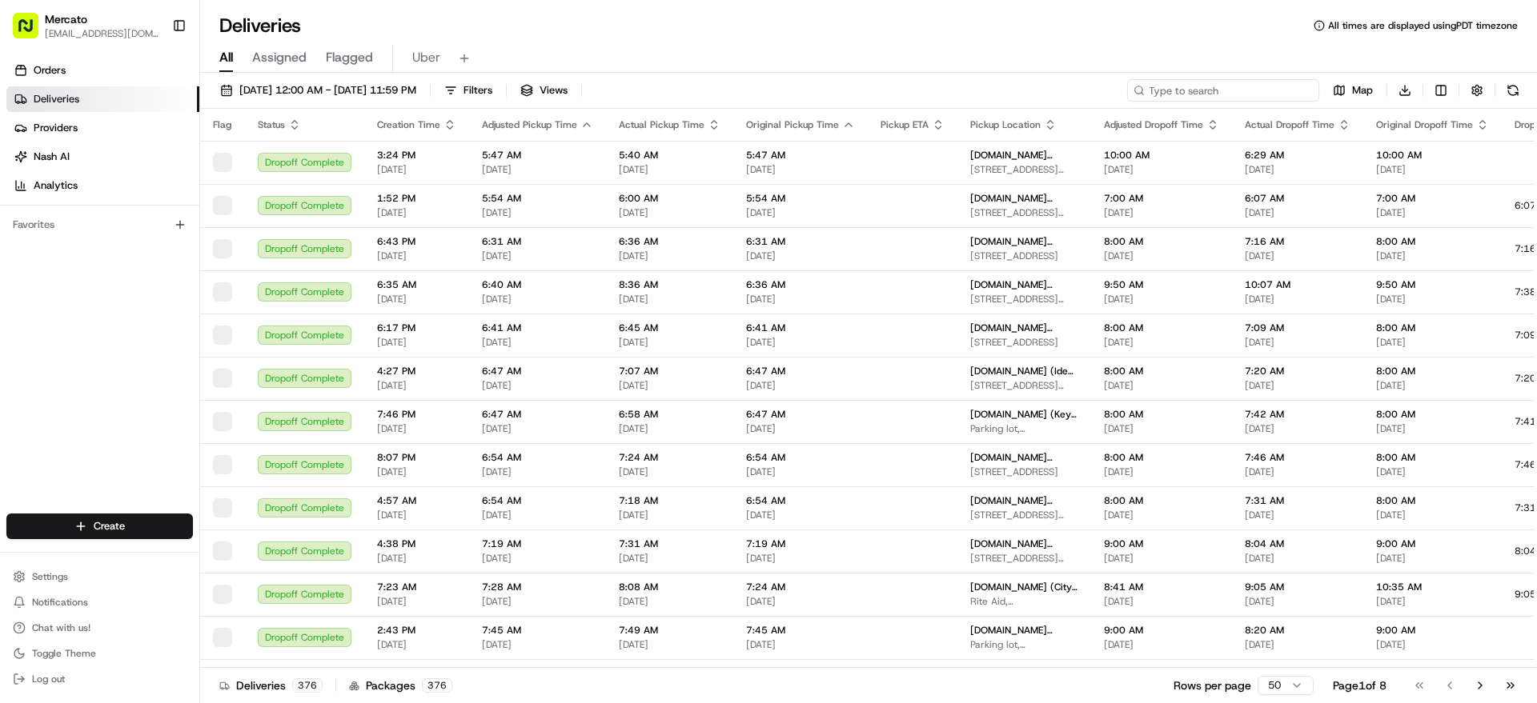
paste input "2912502"
type input "2912502"
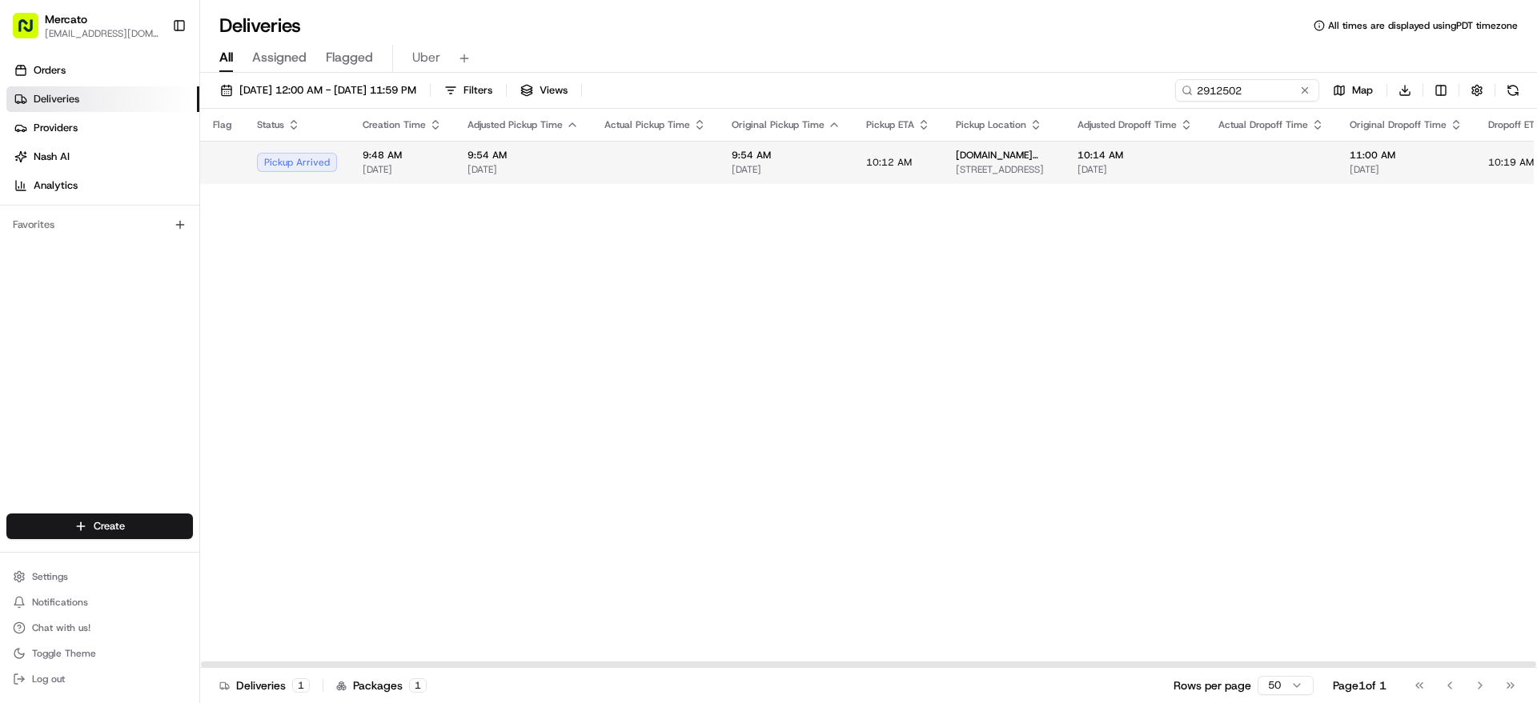
click at [834, 176] on span "[DATE]" at bounding box center [785, 169] width 109 height 13
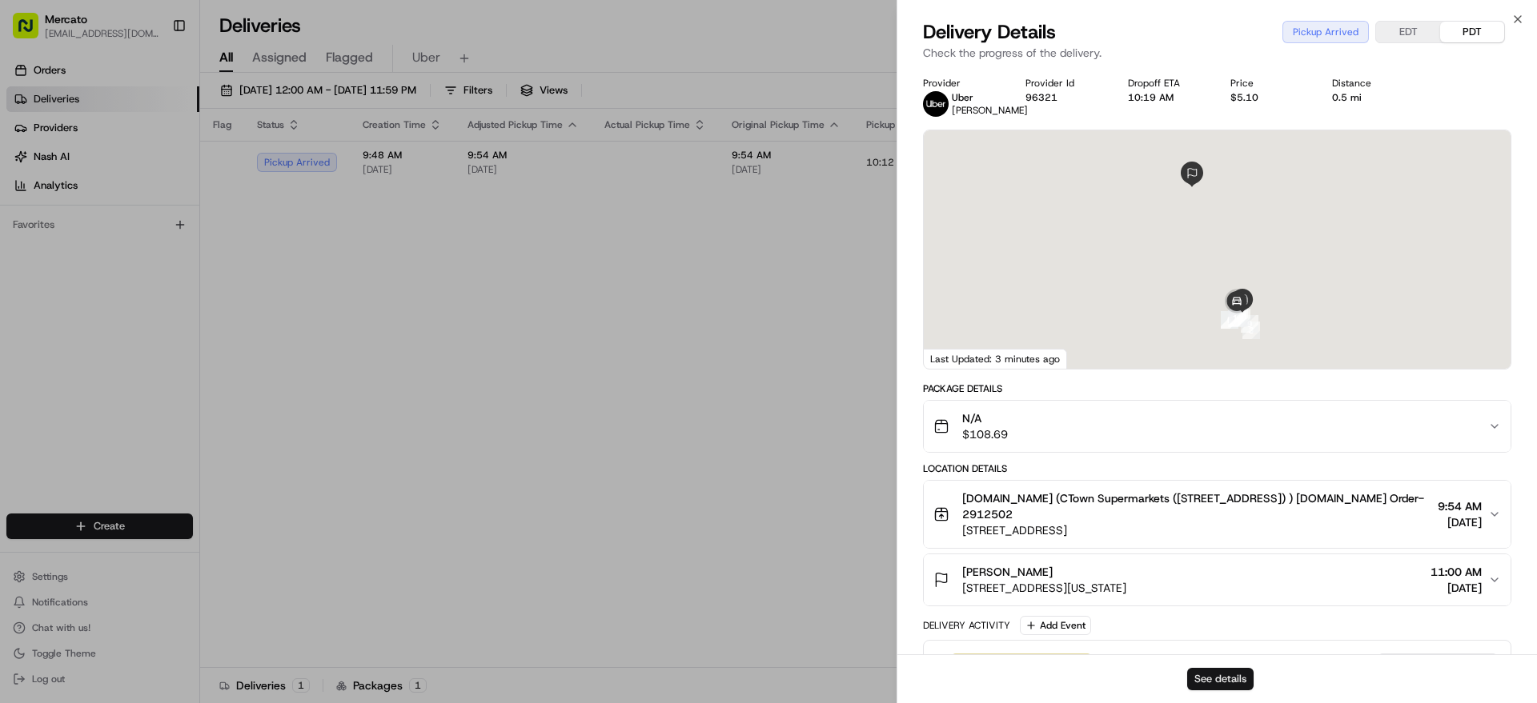
click at [1223, 668] on button "See details" at bounding box center [1220, 679] width 66 height 22
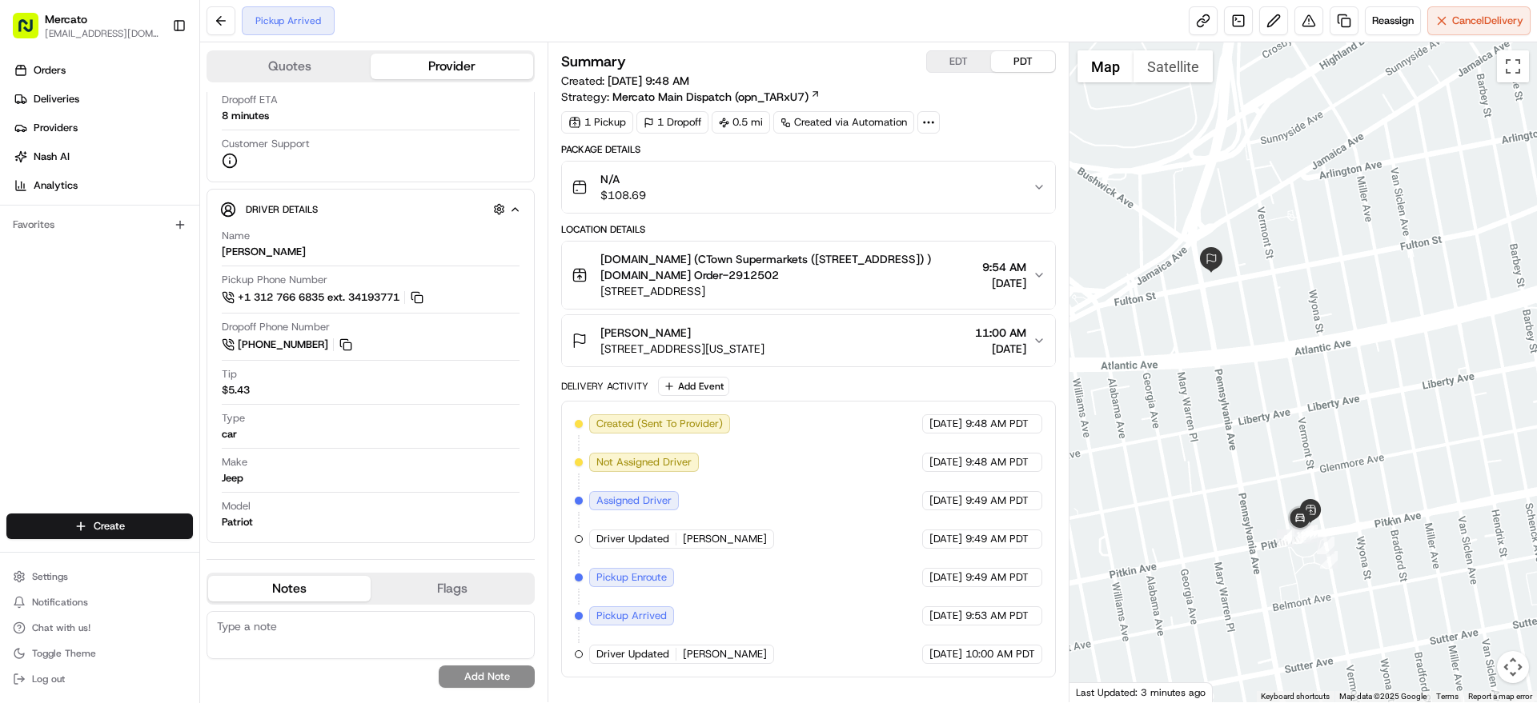
scroll to position [395, 0]
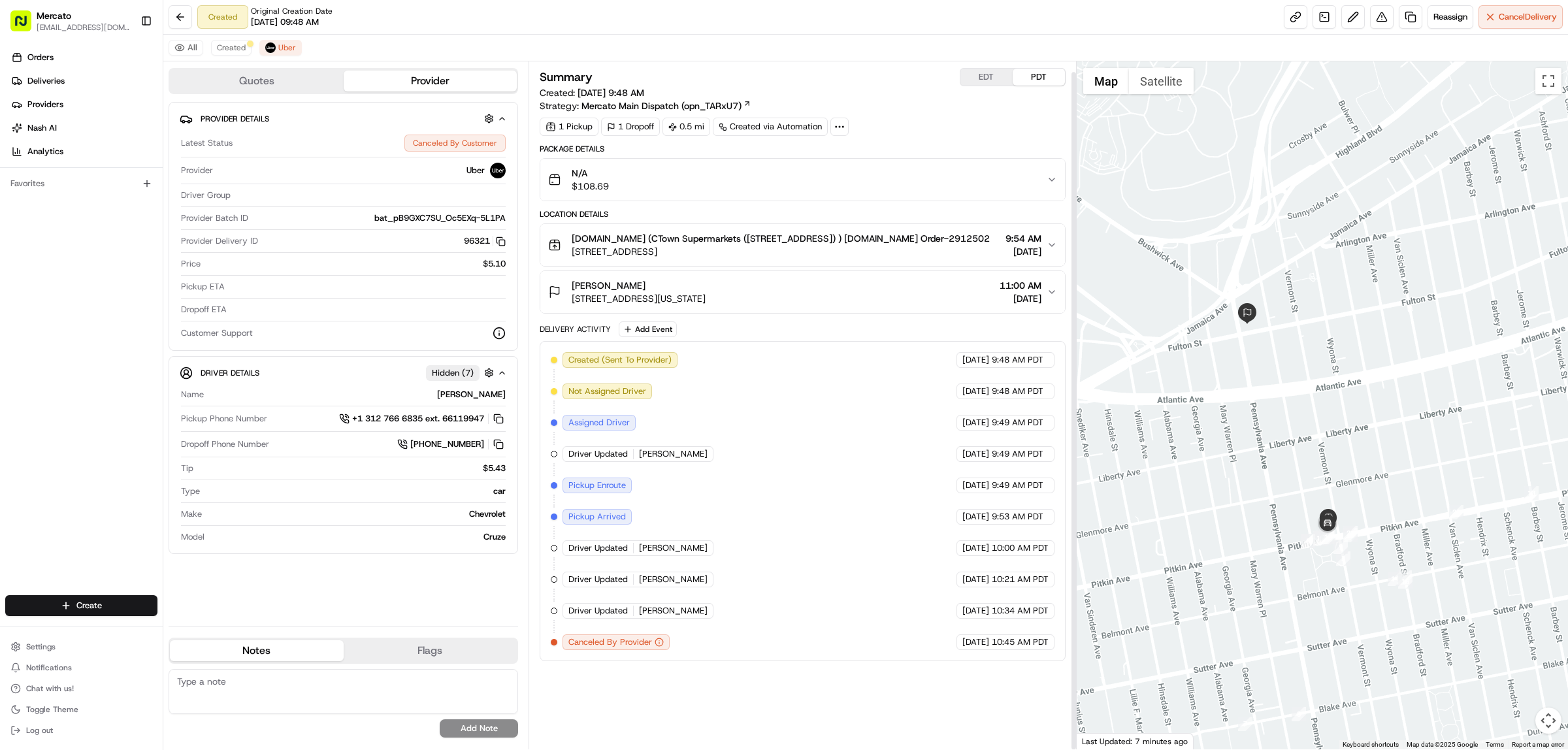
scroll to position [11, 0]
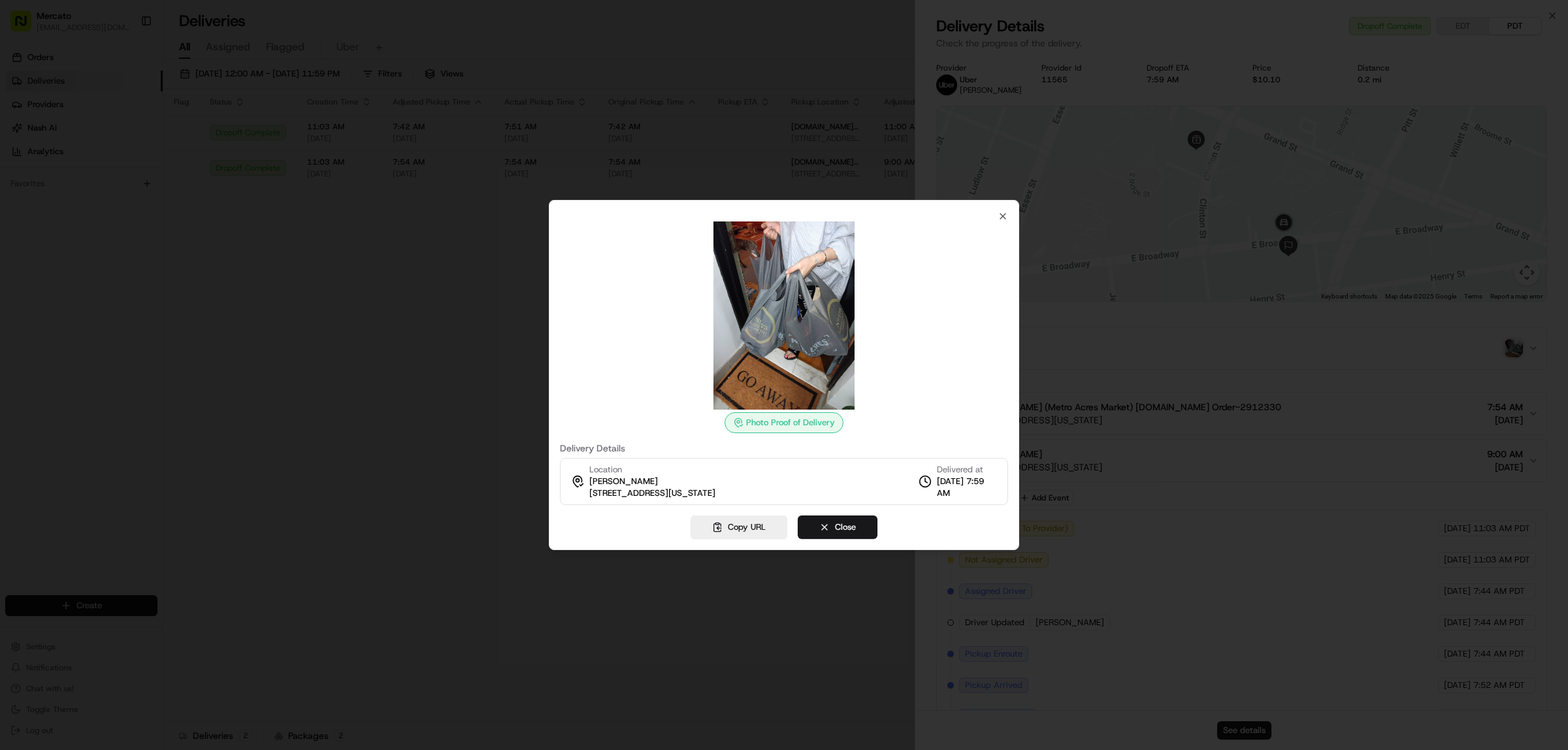
click at [1151, 382] on div at bounding box center [784, 375] width 1568 height 750
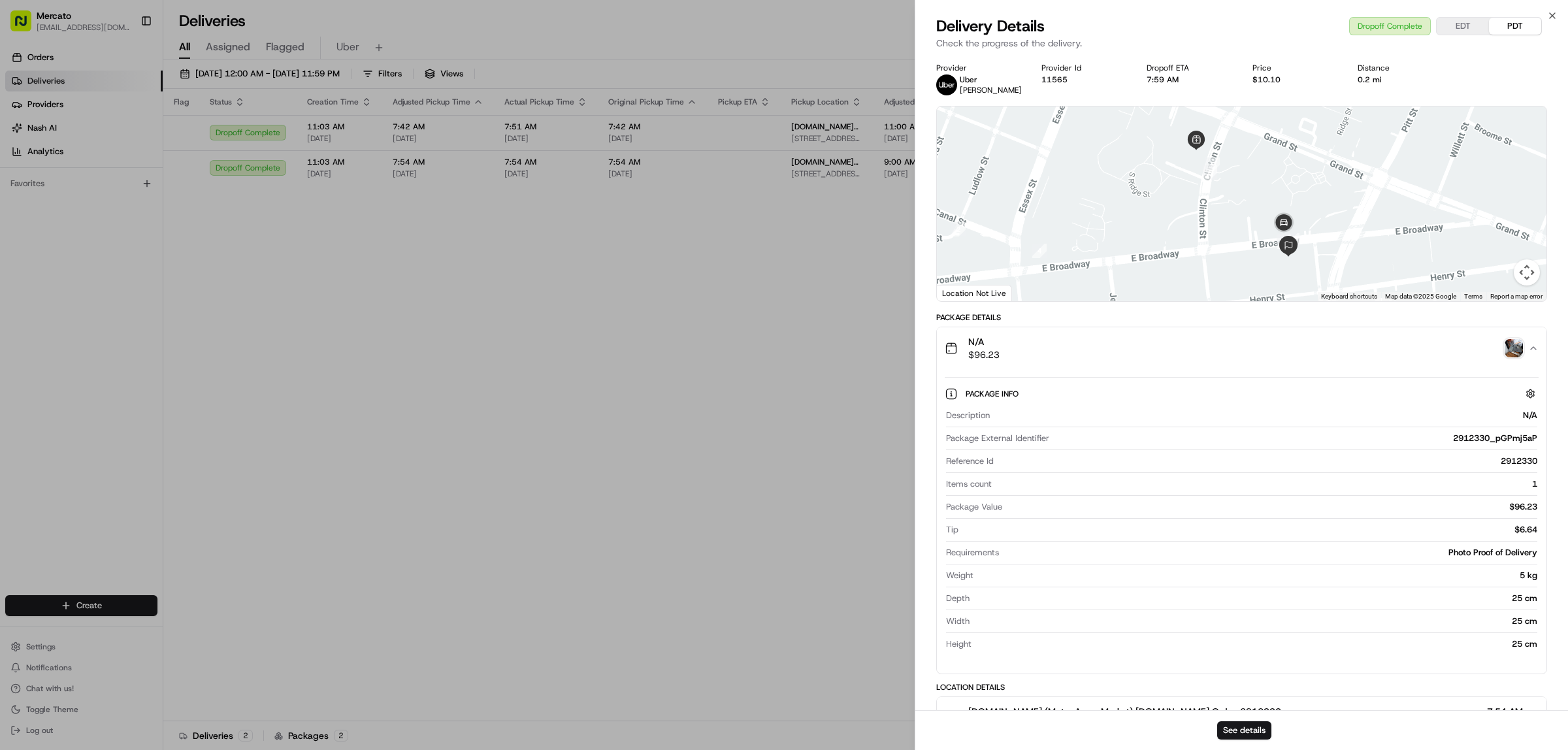
click at [1151, 362] on div "N/A $96.23" at bounding box center [1236, 348] width 584 height 26
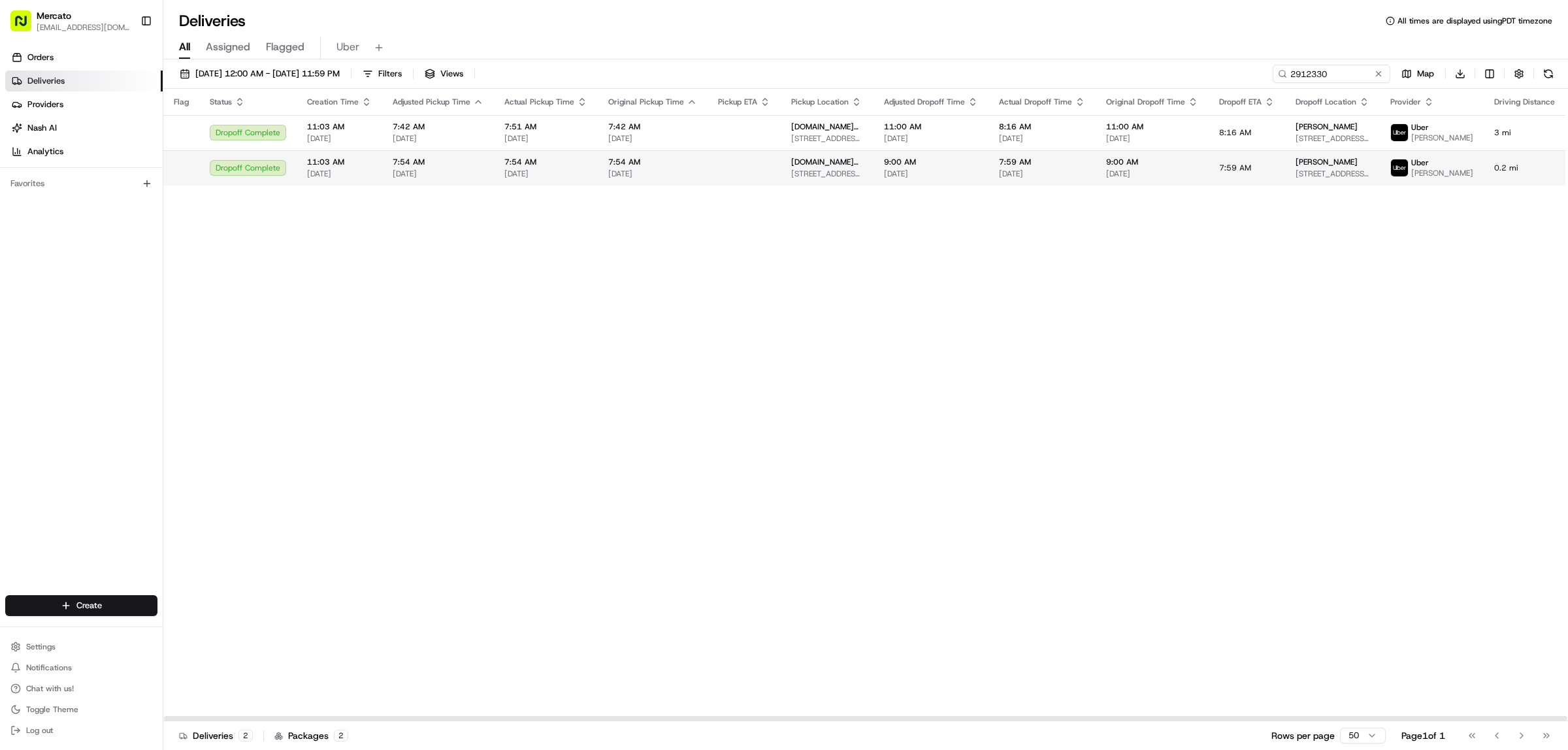
click at [780, 185] on td at bounding box center [744, 167] width 73 height 35
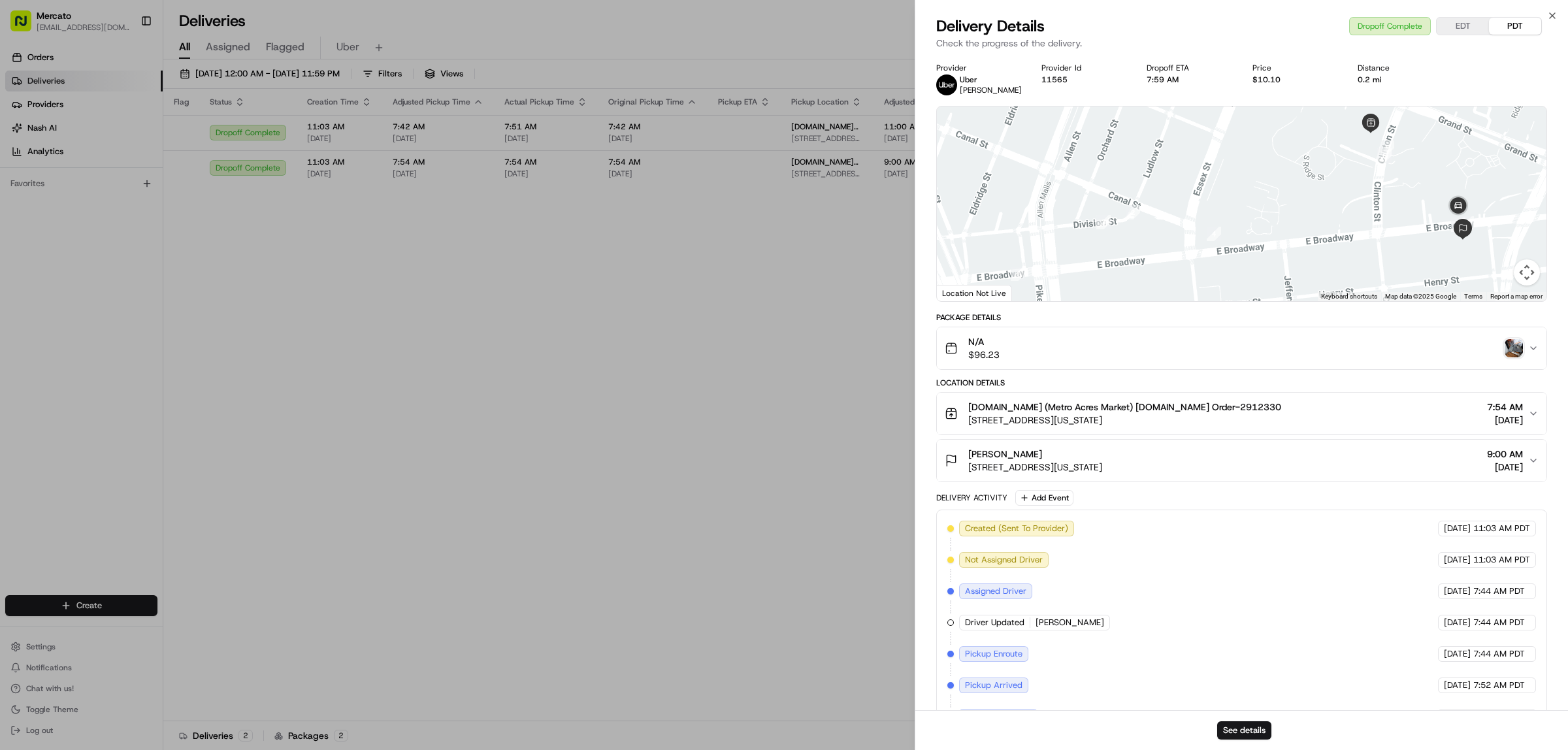
click at [1511, 357] on img "button" at bounding box center [1513, 348] width 18 height 18
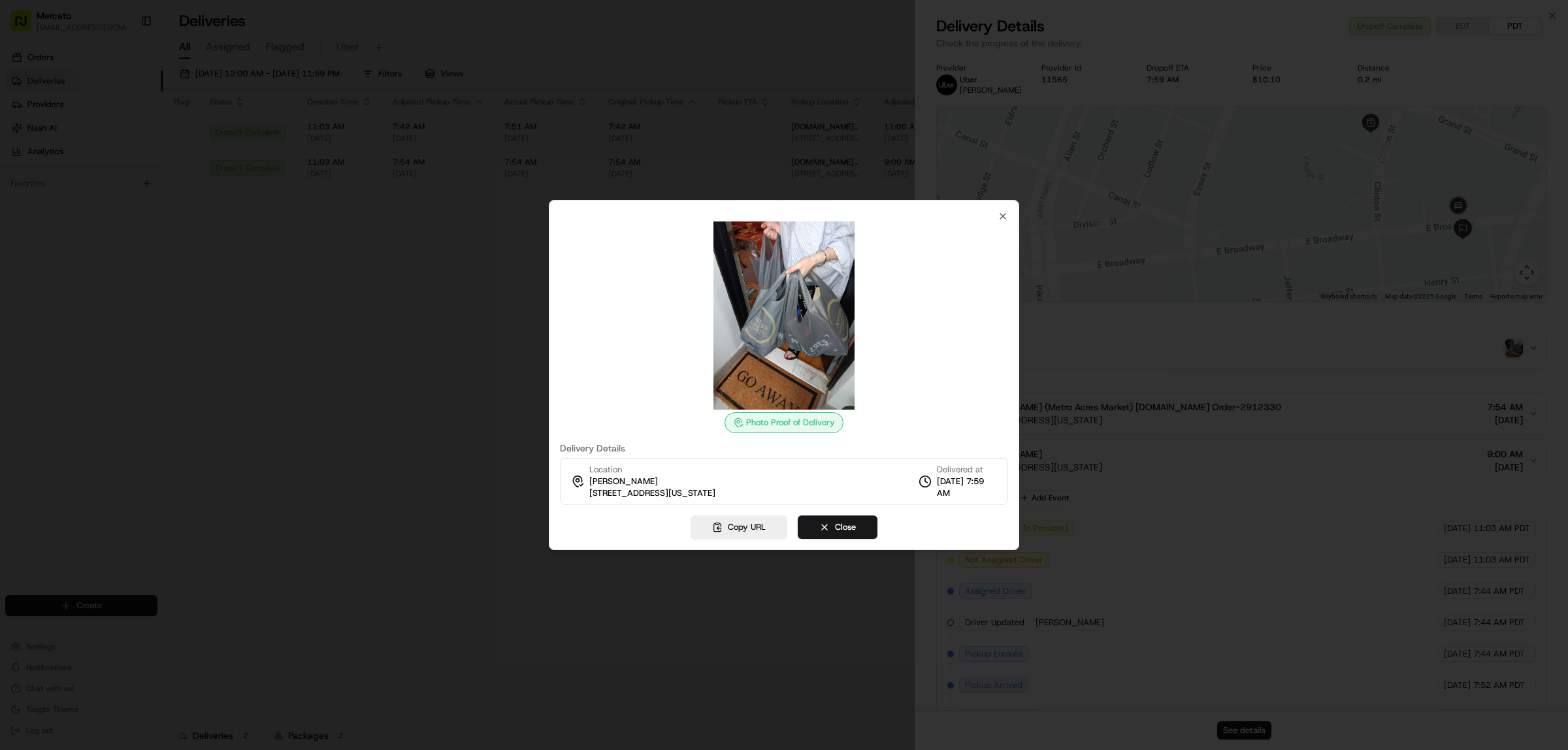
click at [340, 604] on div at bounding box center [784, 375] width 1568 height 750
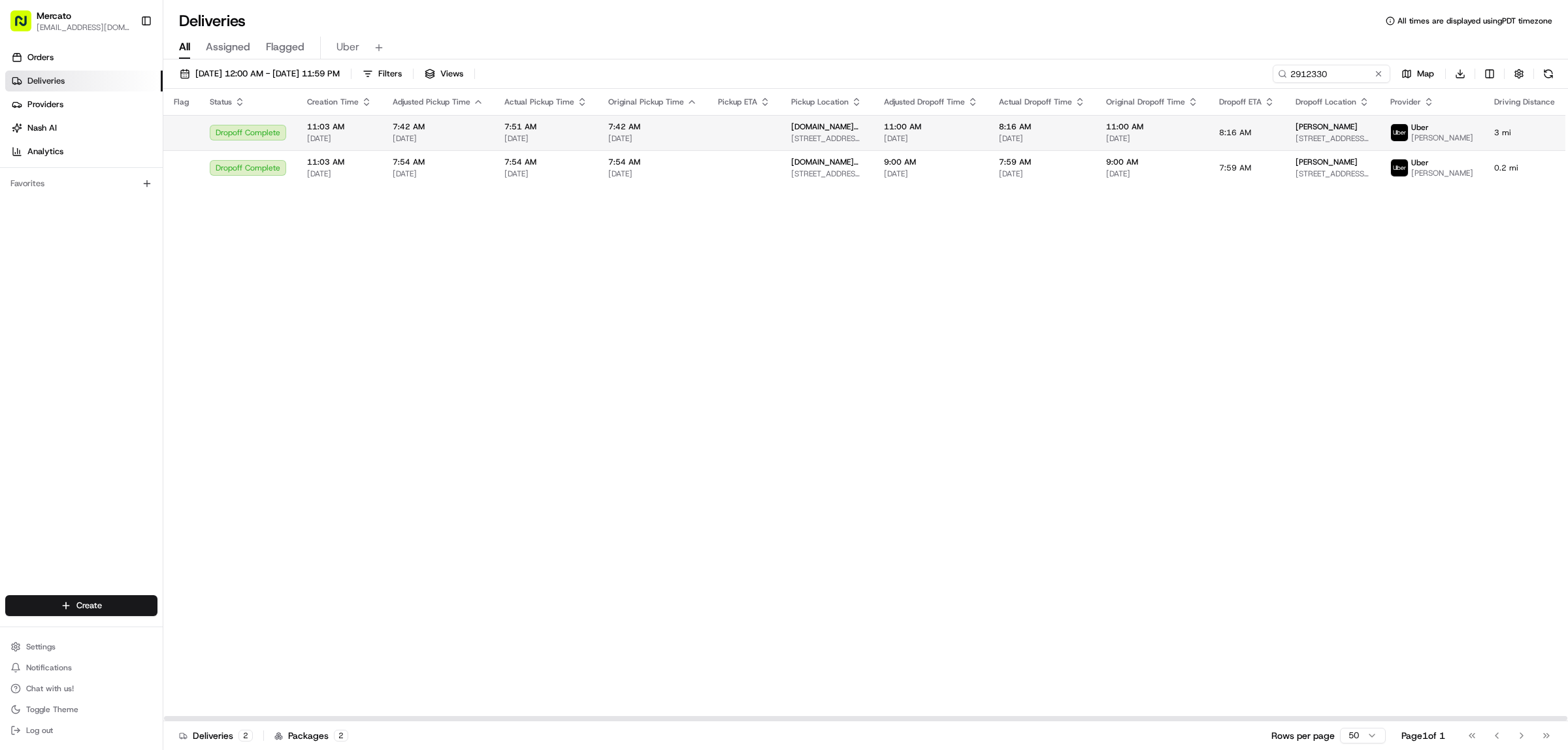
click at [780, 150] on td at bounding box center [744, 132] width 73 height 35
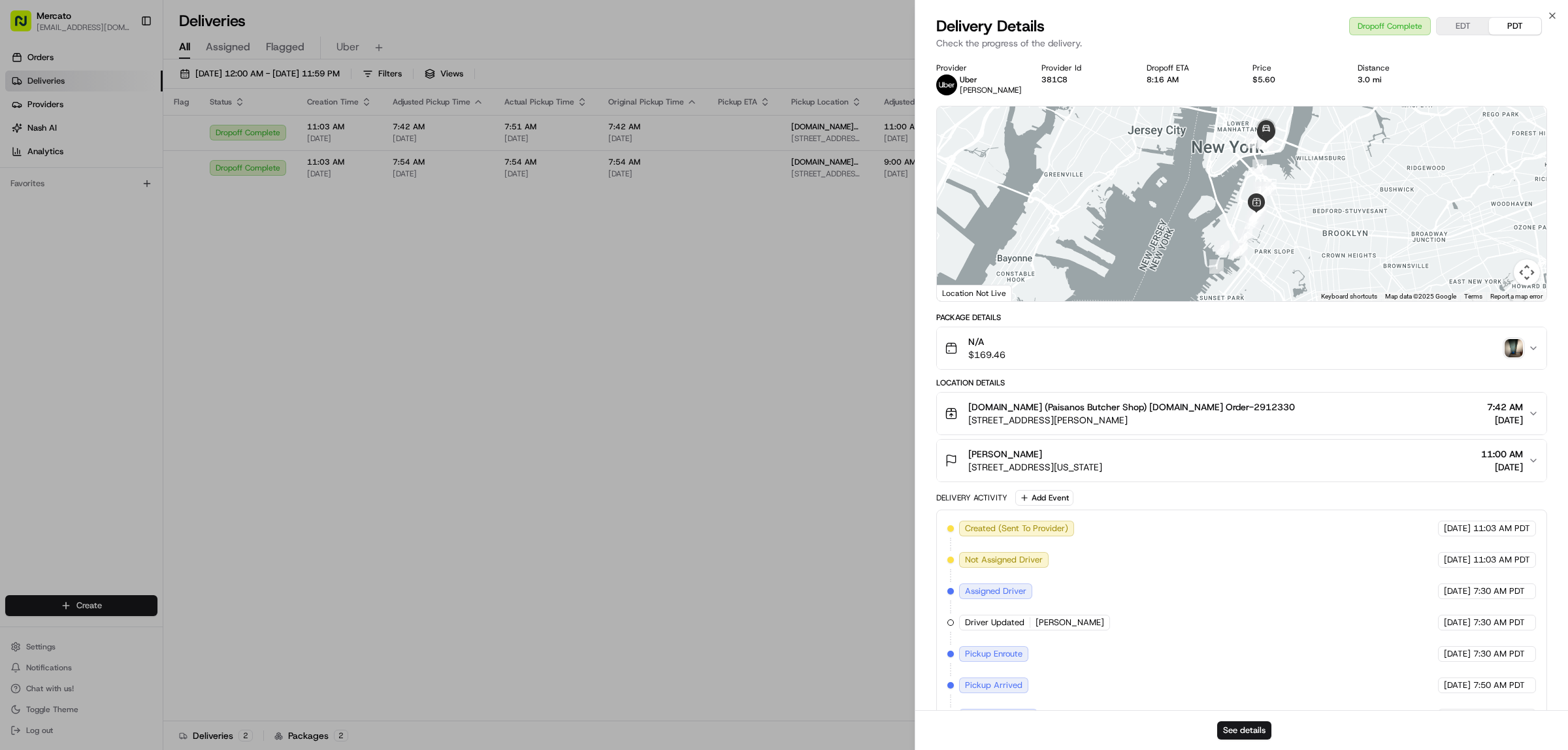
click at [1517, 357] on img "button" at bounding box center [1513, 348] width 18 height 18
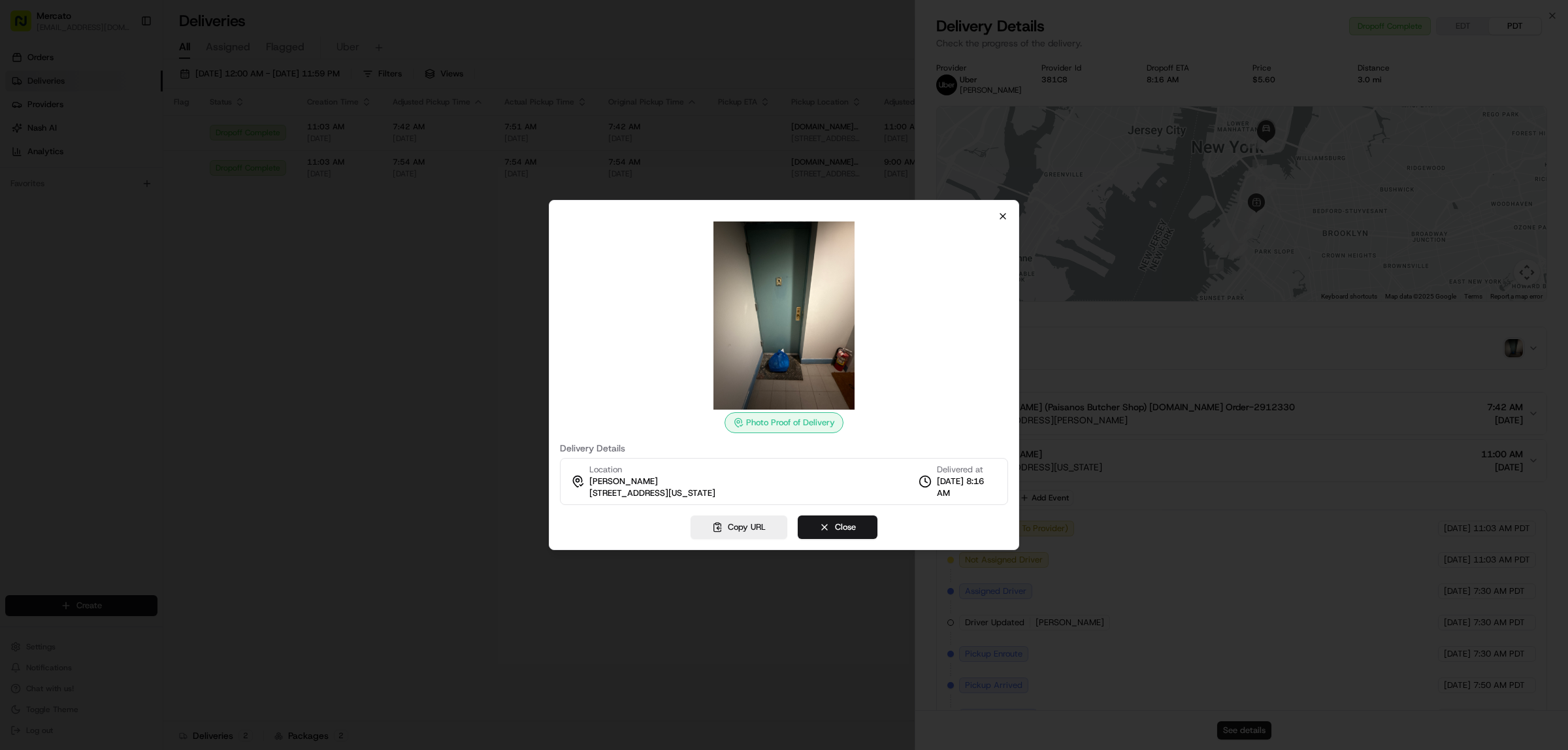
drag, startPoint x: 987, startPoint y: 196, endPoint x: 998, endPoint y: 194, distance: 11.2
click at [995, 200] on div "Photo Proof of Delivery Delivery Details Location Julie Rutigliano 251 E Broadw…" at bounding box center [784, 375] width 470 height 350
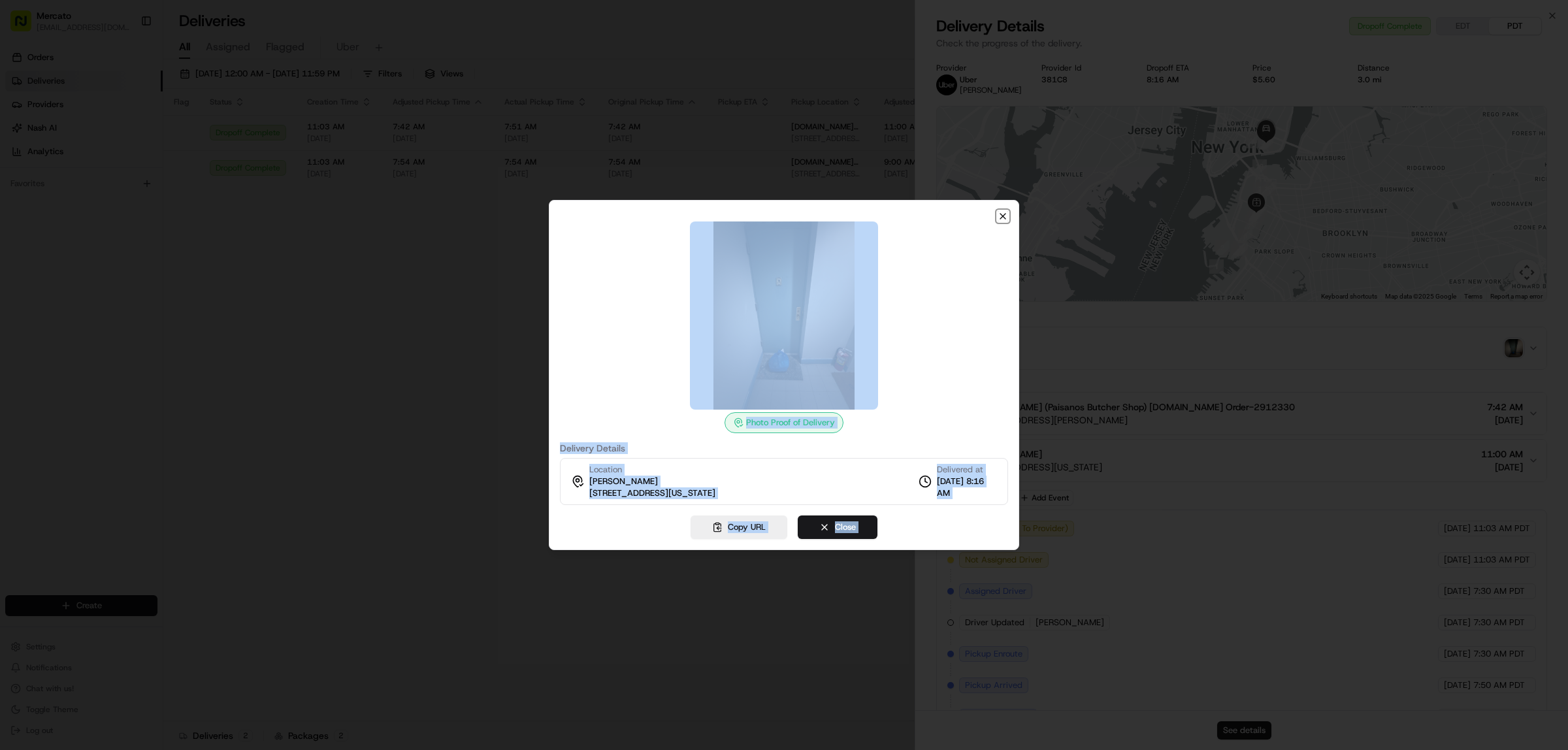
click at [1000, 214] on icon "button" at bounding box center [1002, 216] width 5 height 5
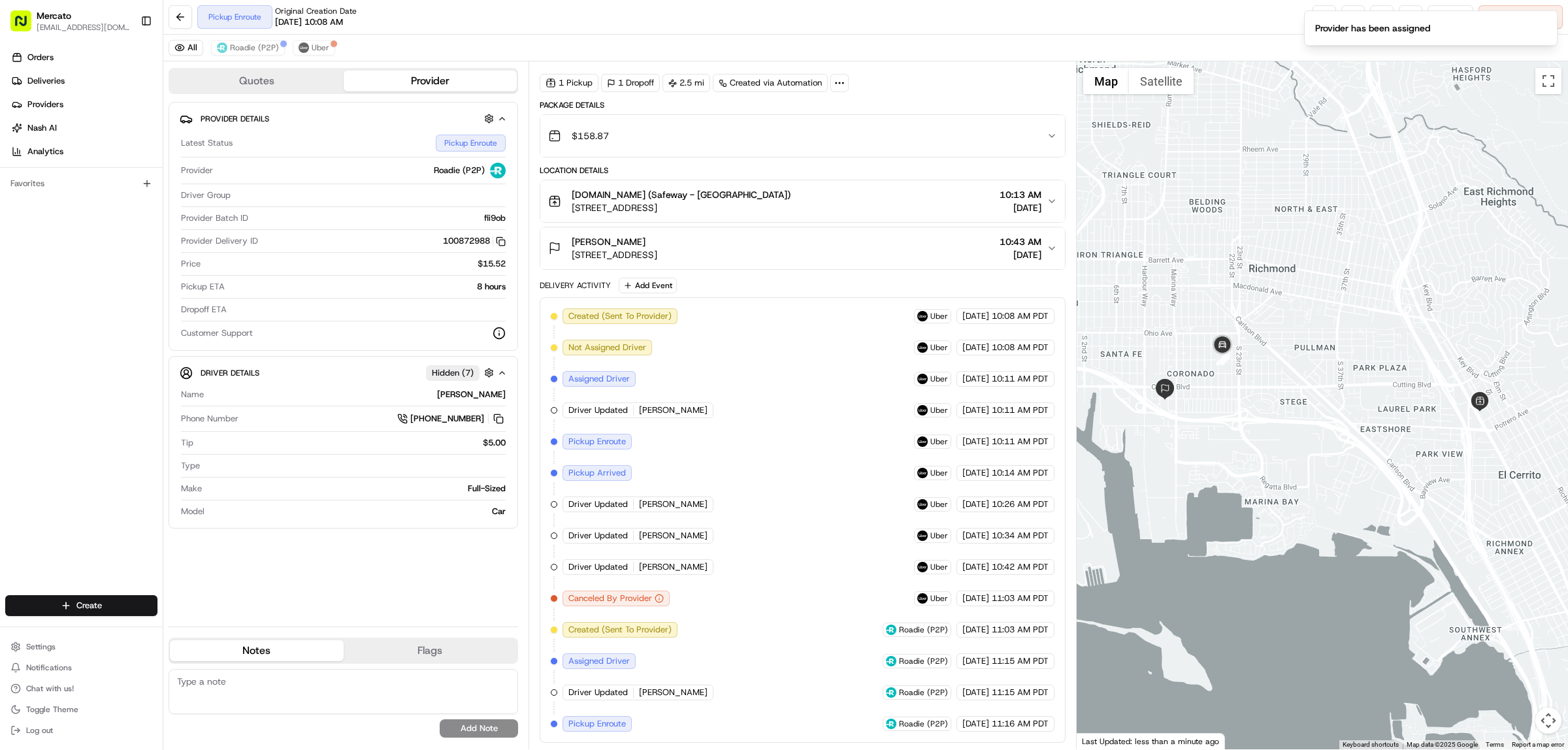
click at [754, 201] on span "[STREET_ADDRESS]" at bounding box center [681, 207] width 219 height 13
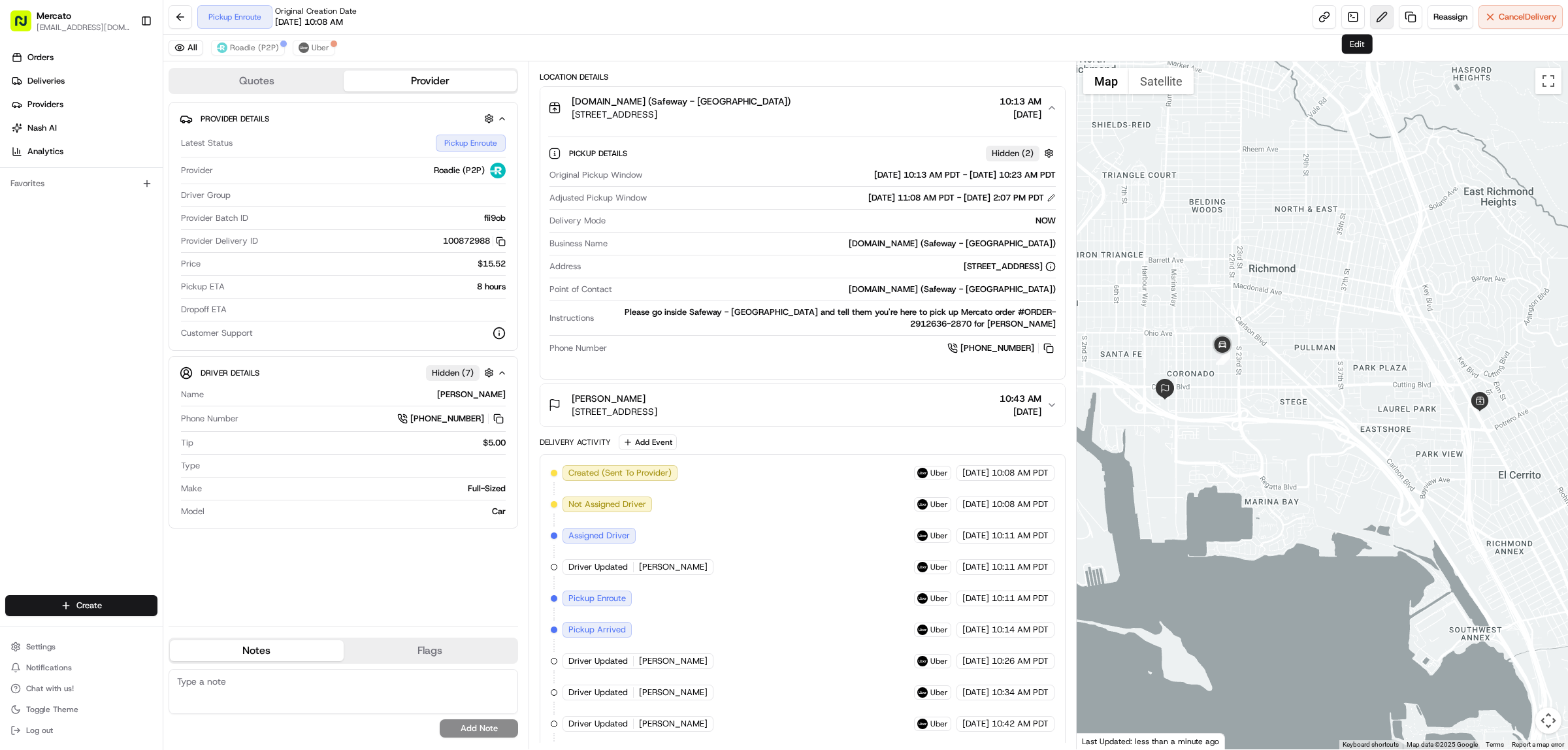
click at [1370, 21] on button at bounding box center [1381, 16] width 24 height 24
